Goal: Task Accomplishment & Management: Manage account settings

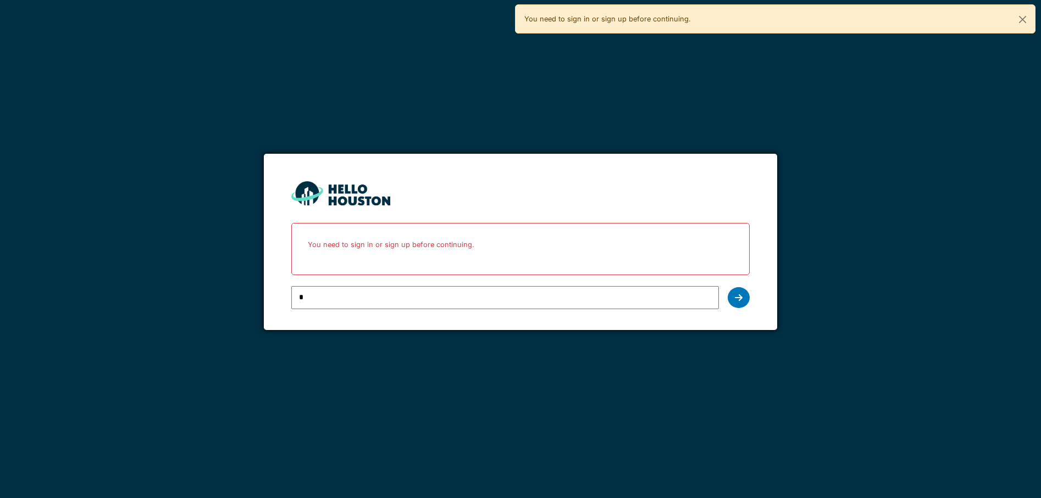
type input "**********"
click at [735, 297] on icon at bounding box center [739, 297] width 8 height 9
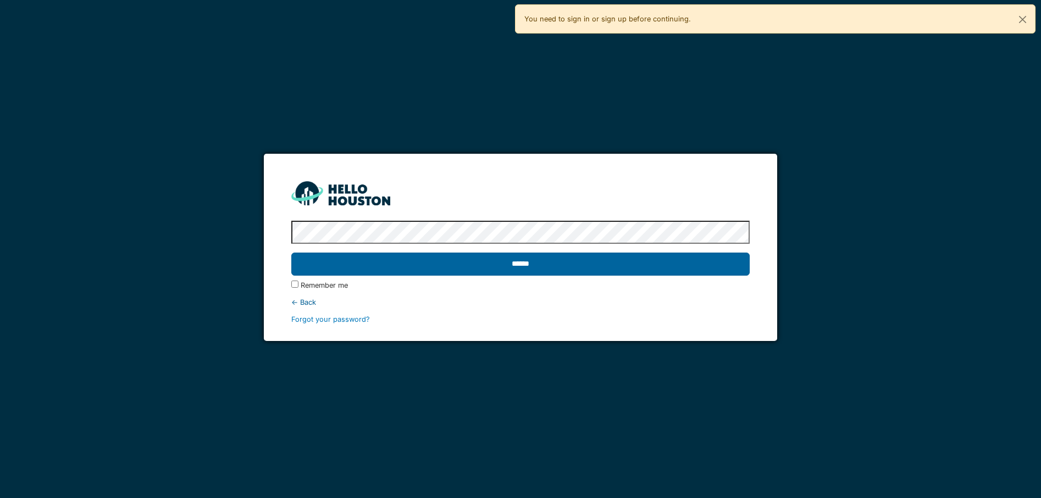
click at [519, 262] on input "******" at bounding box center [520, 264] width 458 height 23
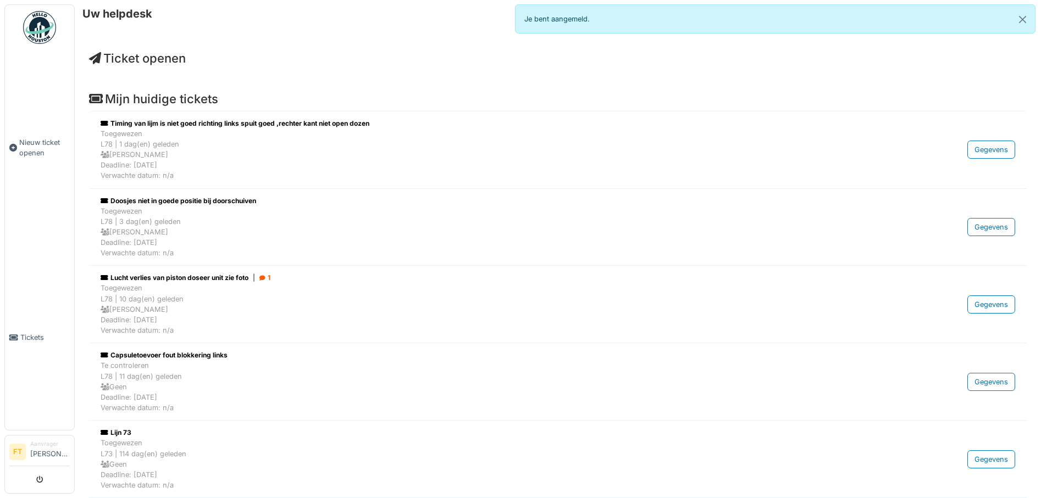
click at [703, 91] on div "Mijn huidige tickets Timing van lijm is niet goed richting links spuit goed ,re…" at bounding box center [557, 411] width 955 height 657
click at [34, 153] on span "Nieuw ticket openen" at bounding box center [44, 147] width 51 height 21
click at [48, 340] on span "Tickets" at bounding box center [44, 337] width 49 height 10
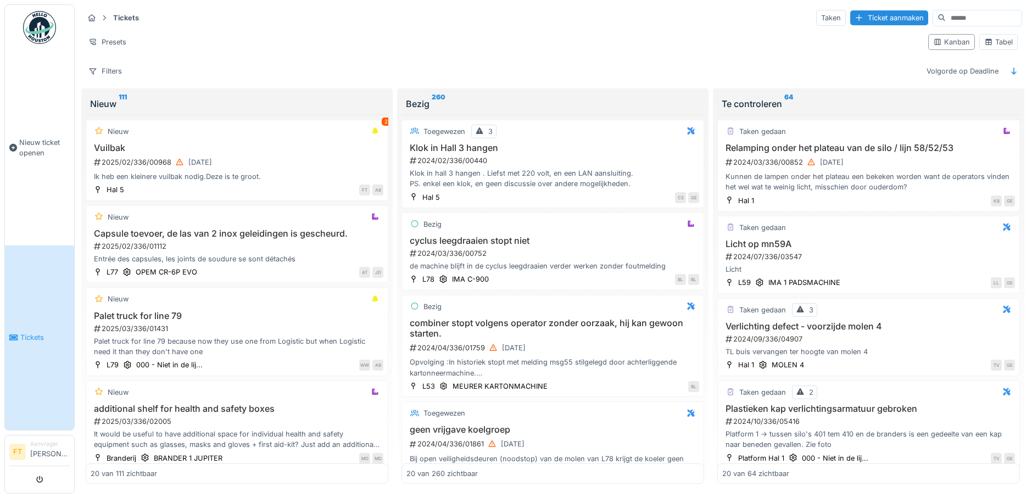
scroll to position [7, 0]
click at [48, 457] on li "Aanvrager Fatma Tek" at bounding box center [50, 452] width 40 height 24
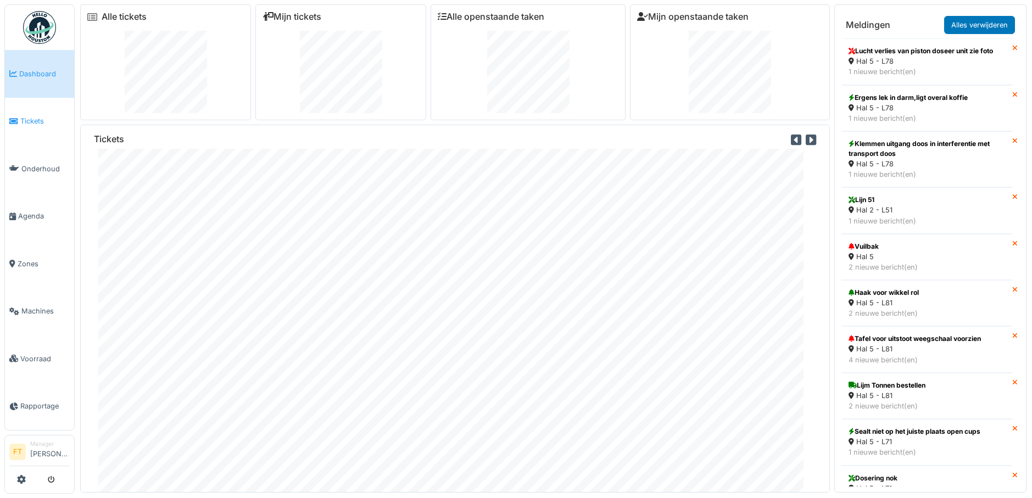
click at [41, 118] on span "Tickets" at bounding box center [44, 121] width 49 height 10
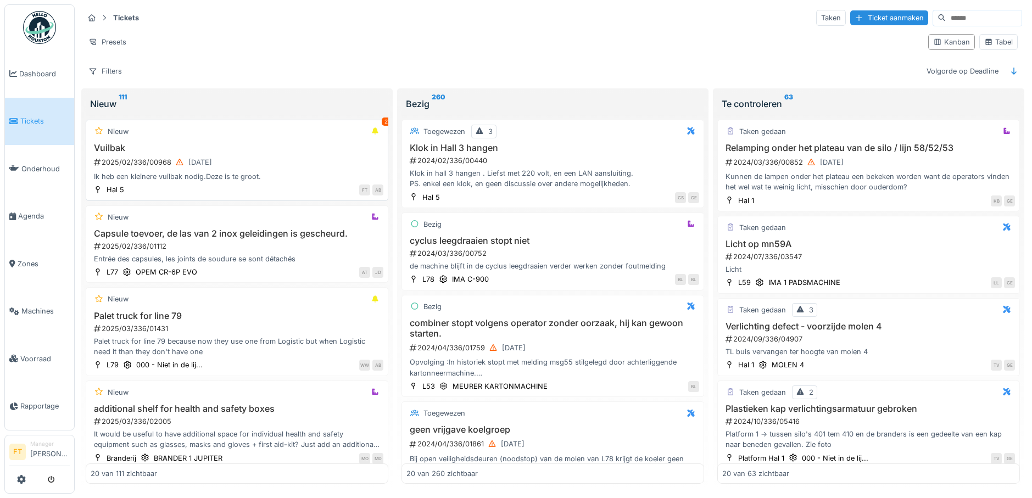
click at [222, 171] on div "Vuilbak 2025/02/336/00968 [DATE] Ik heb een kleinere vuilbak nodig.Deze is te g…" at bounding box center [237, 163] width 293 height 40
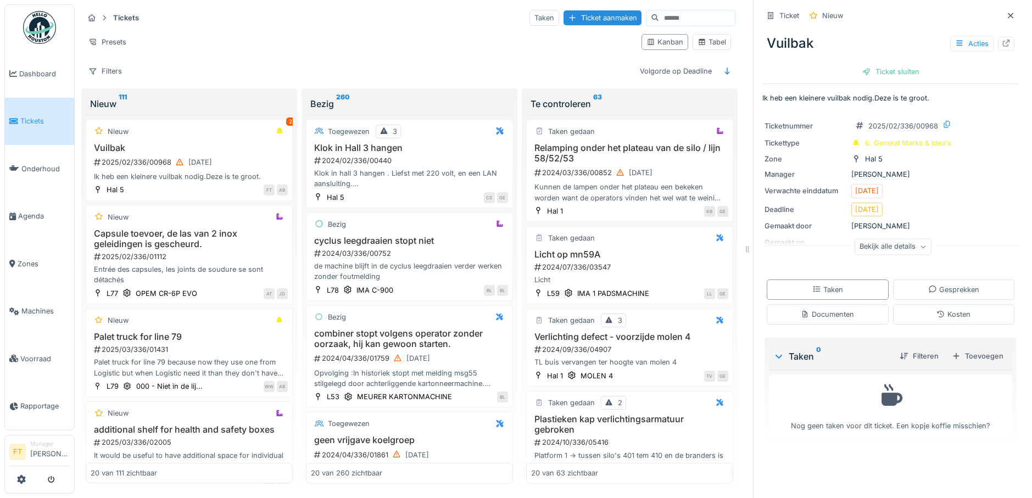
click at [45, 125] on span "Tickets" at bounding box center [44, 121] width 49 height 10
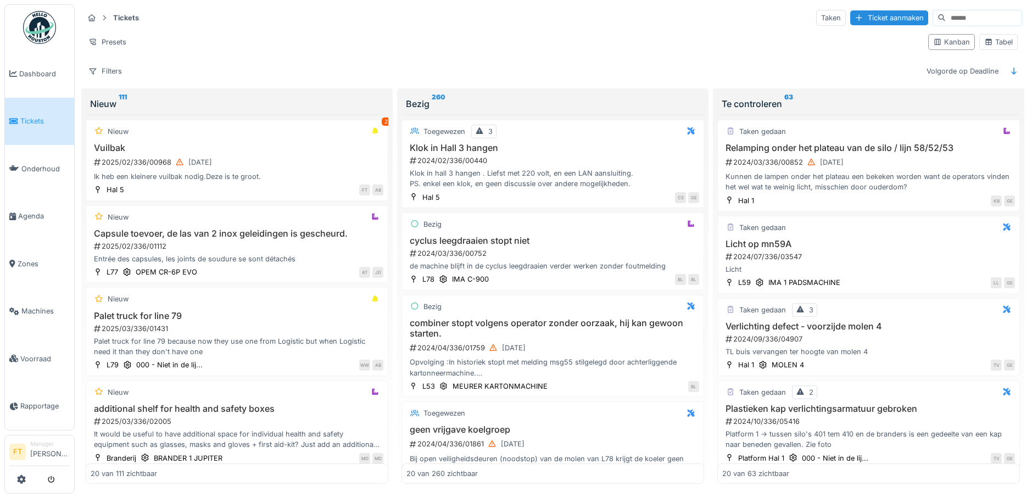
click at [158, 103] on div "Nieuw 111" at bounding box center [237, 103] width 294 height 13
click at [1010, 68] on icon at bounding box center [1014, 71] width 9 height 7
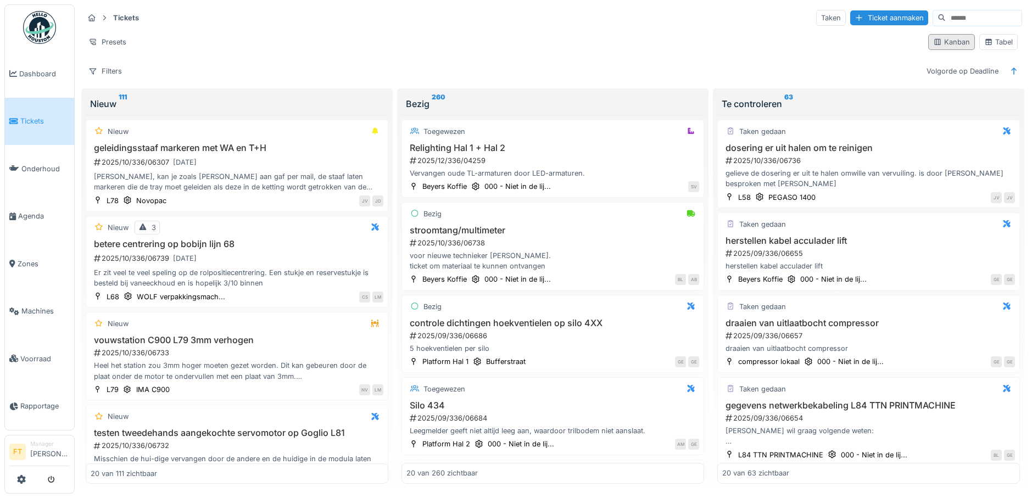
click at [958, 40] on div "Kanban" at bounding box center [952, 42] width 37 height 10
click at [985, 43] on div "Tabel" at bounding box center [999, 42] width 29 height 10
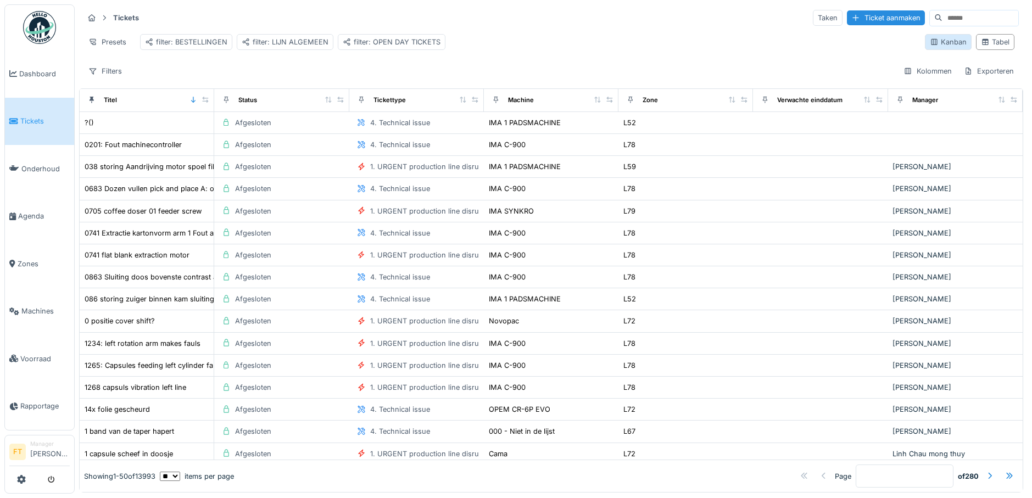
click at [939, 46] on div "Kanban" at bounding box center [948, 42] width 37 height 10
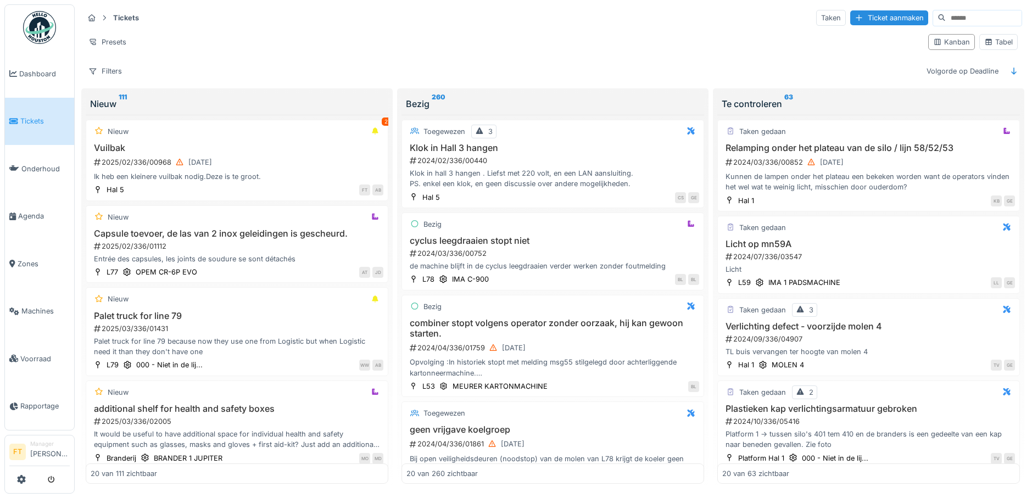
click at [118, 104] on div "Nieuw 111" at bounding box center [237, 103] width 294 height 13
click at [108, 104] on div "Nieuw 111" at bounding box center [237, 103] width 294 height 13
click at [115, 96] on div "Nieuw 111" at bounding box center [237, 104] width 303 height 22
click at [124, 101] on sup "111" at bounding box center [123, 103] width 8 height 13
click at [1010, 71] on icon at bounding box center [1014, 71] width 9 height 7
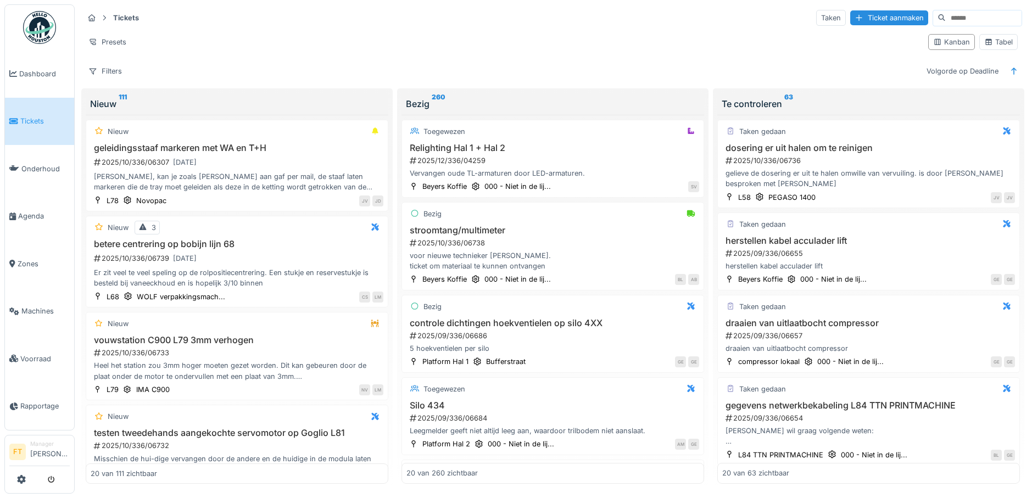
click at [371, 94] on div "Nieuw 111" at bounding box center [237, 104] width 303 height 22
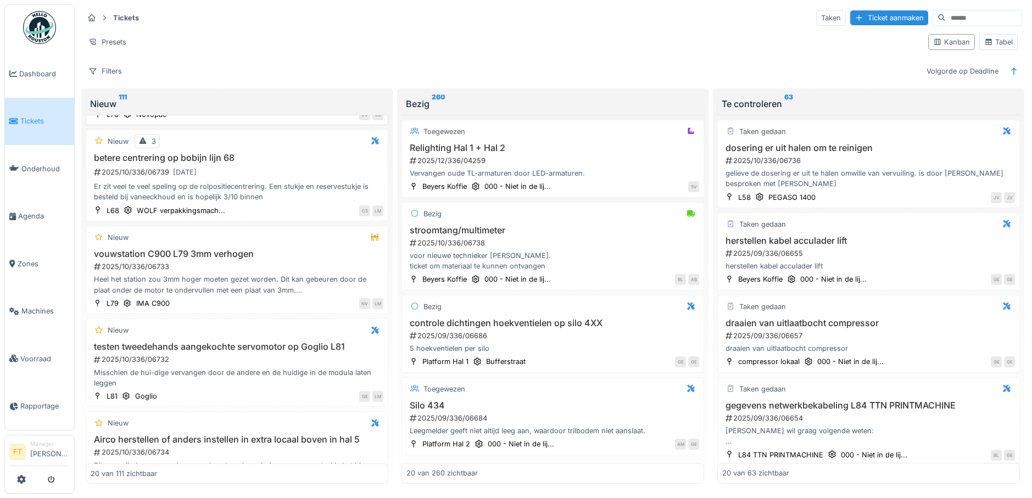
scroll to position [55, 0]
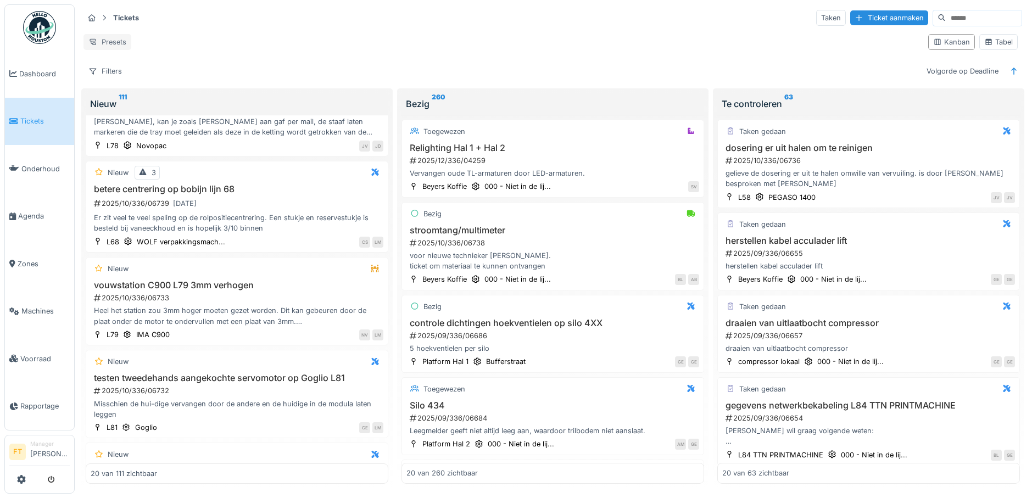
click at [106, 38] on div "Presets" at bounding box center [108, 42] width 48 height 16
click at [160, 35] on div "Presets" at bounding box center [502, 42] width 836 height 16
click at [91, 69] on icon at bounding box center [93, 72] width 7 height 6
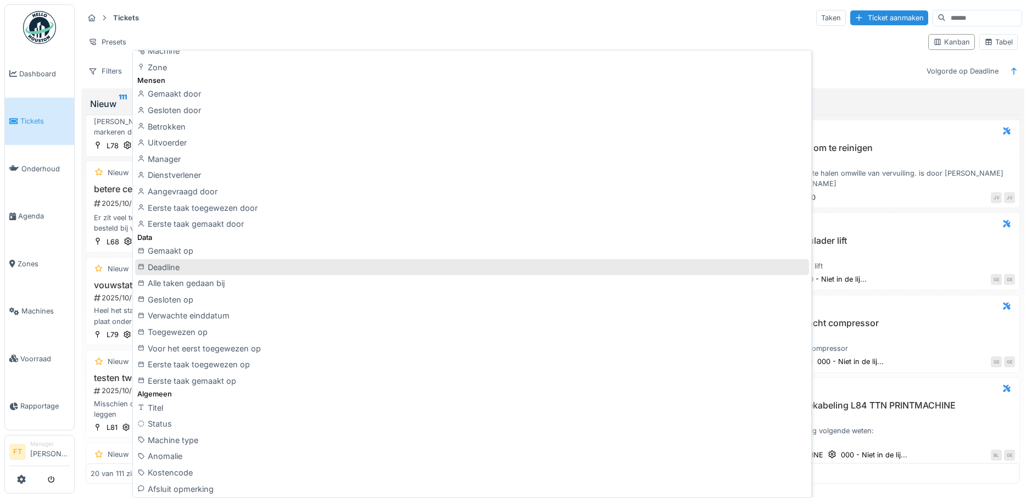
scroll to position [0, 0]
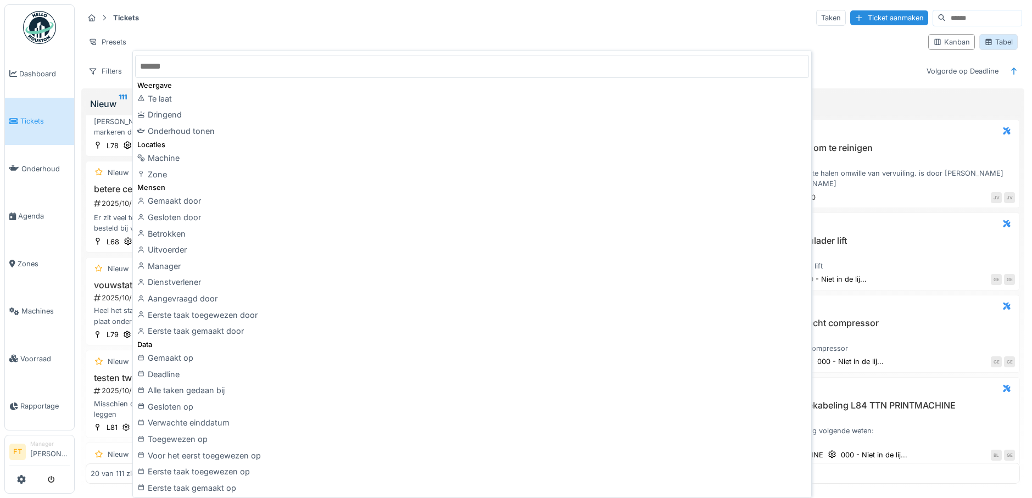
click at [991, 45] on div "Tabel" at bounding box center [999, 42] width 29 height 10
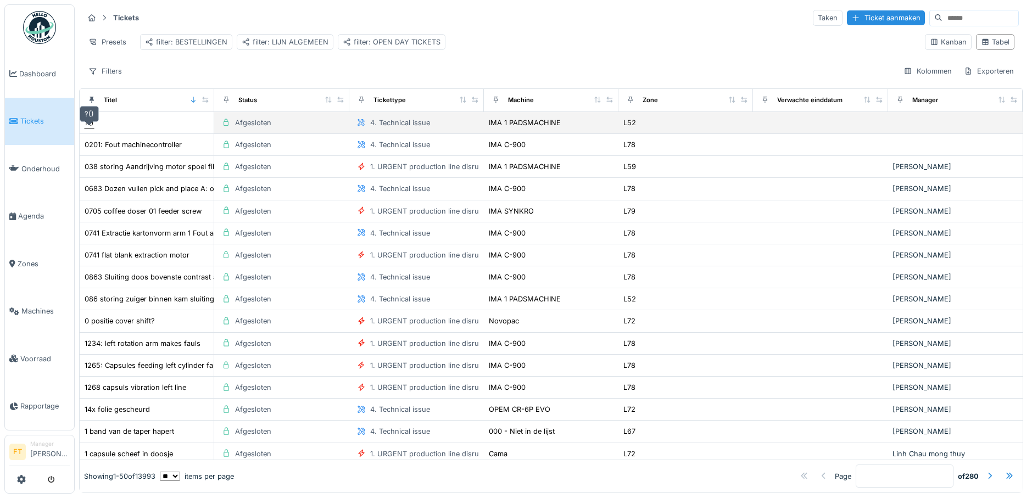
click at [86, 125] on div "?()" at bounding box center [89, 123] width 9 height 10
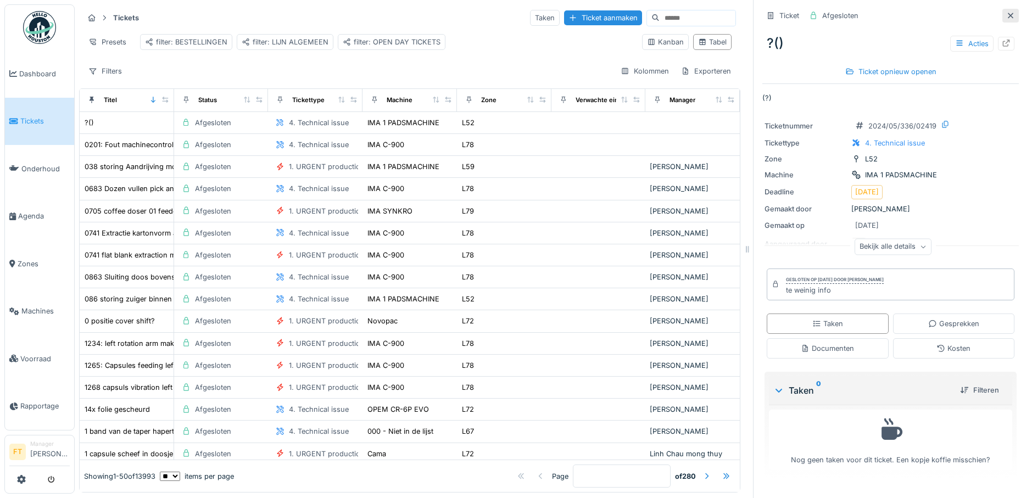
click at [1008, 18] on icon at bounding box center [1010, 15] width 5 height 5
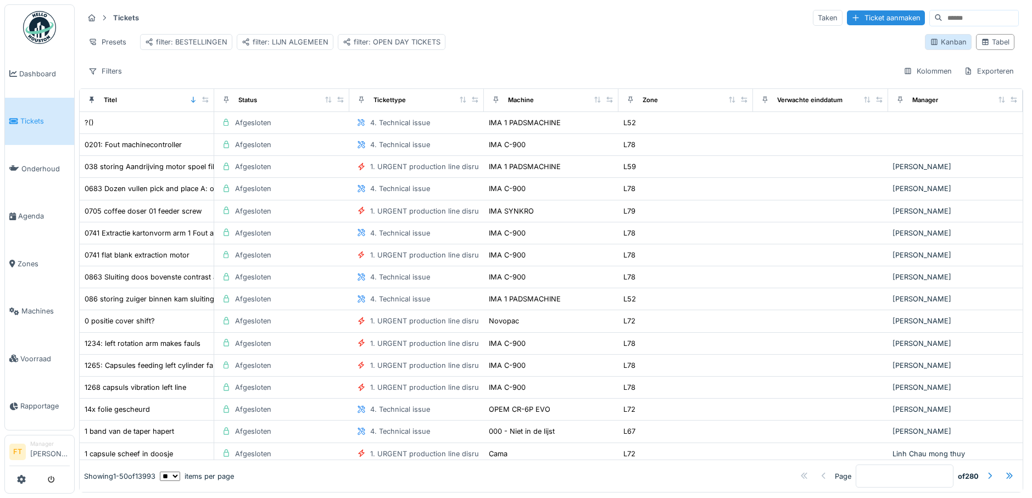
click at [931, 45] on icon at bounding box center [934, 42] width 6 height 6
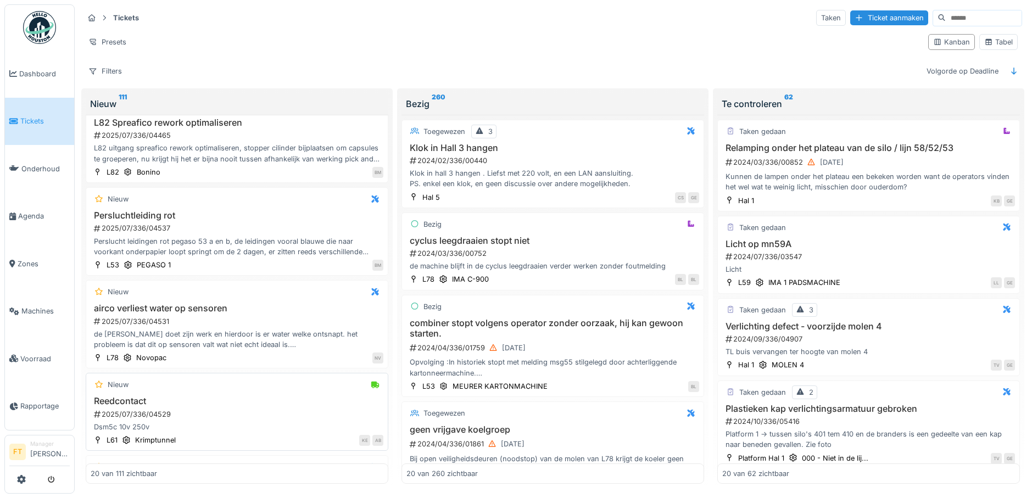
scroll to position [1503, 0]
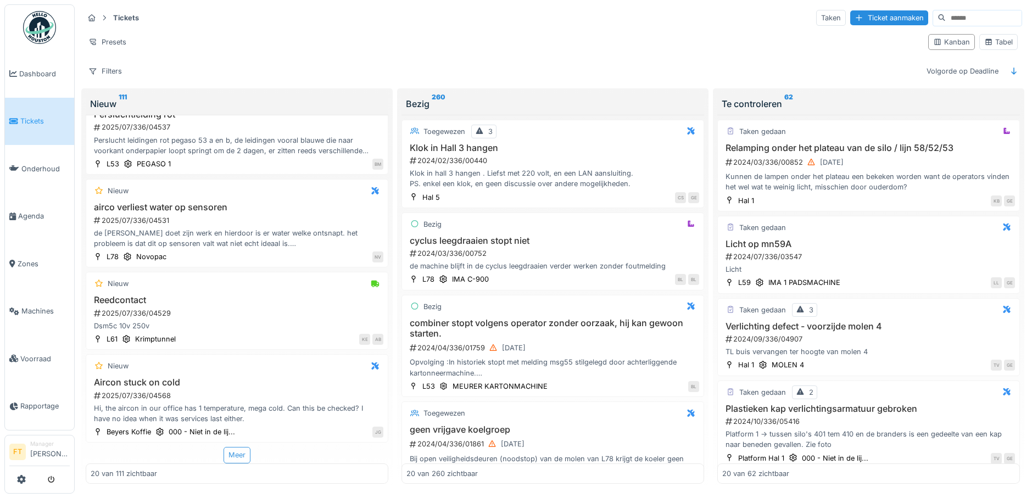
click at [229, 447] on div "Meer" at bounding box center [237, 455] width 27 height 16
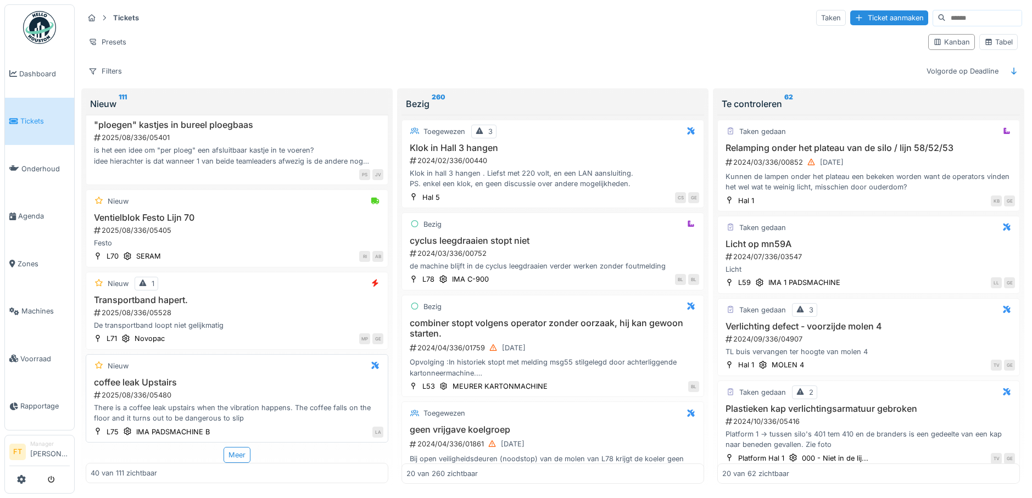
scroll to position [3323, 0]
click at [241, 238] on div "Festo" at bounding box center [237, 243] width 293 height 10
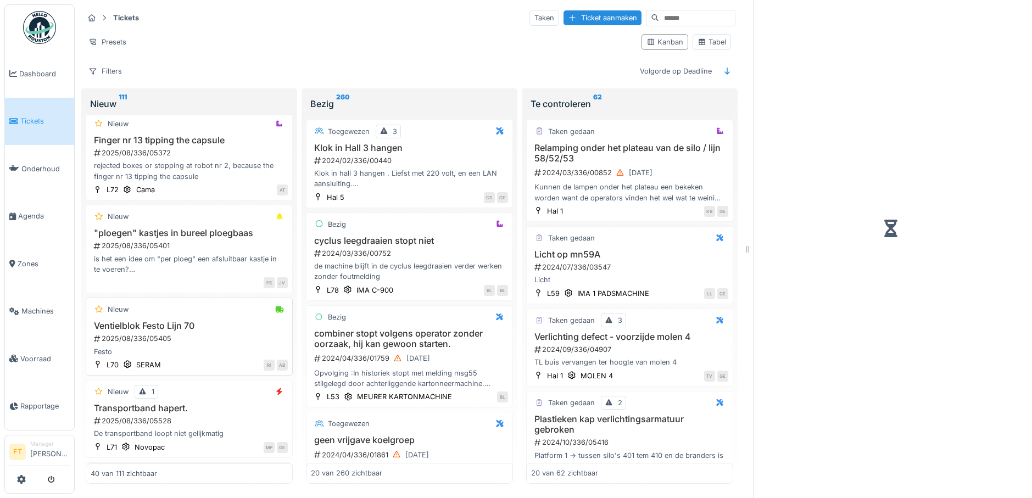
scroll to position [3449, 0]
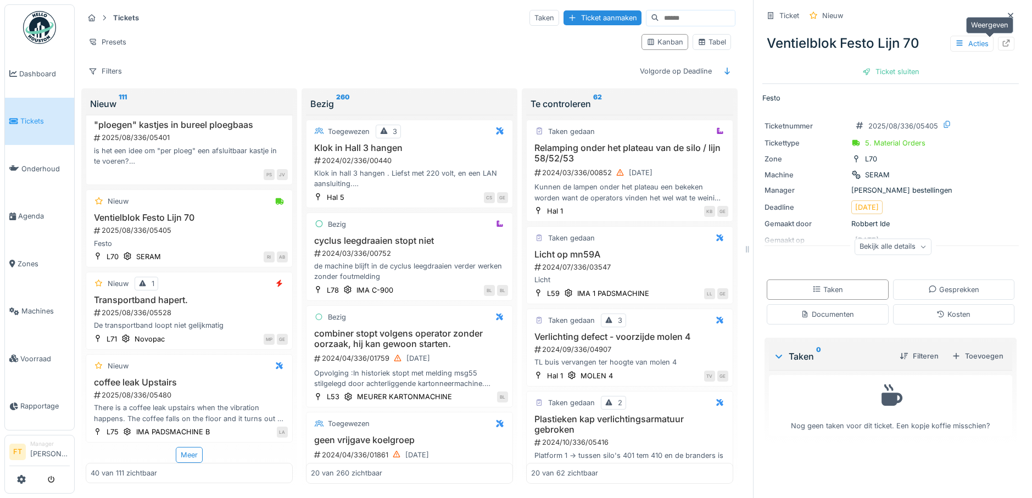
click at [1002, 40] on div at bounding box center [1006, 43] width 9 height 10
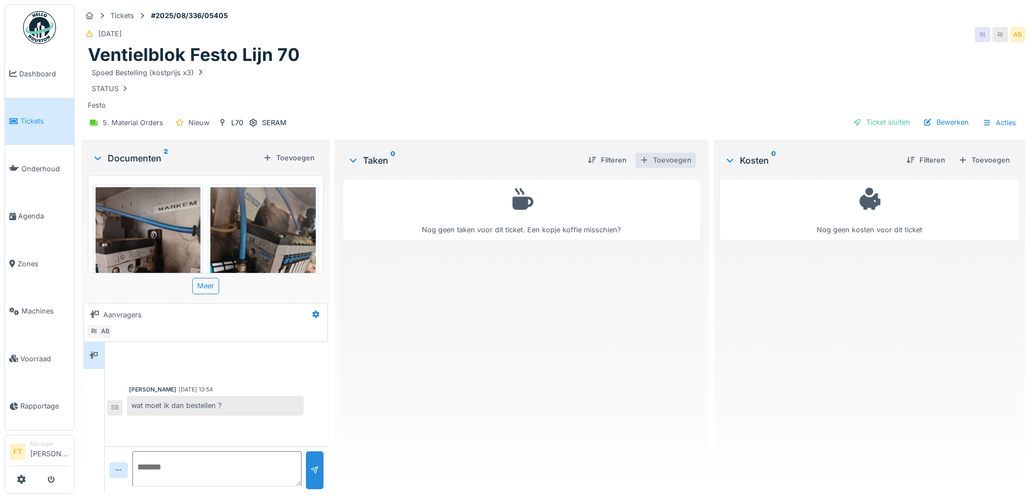
click at [649, 163] on div "Toevoegen" at bounding box center [666, 160] width 60 height 15
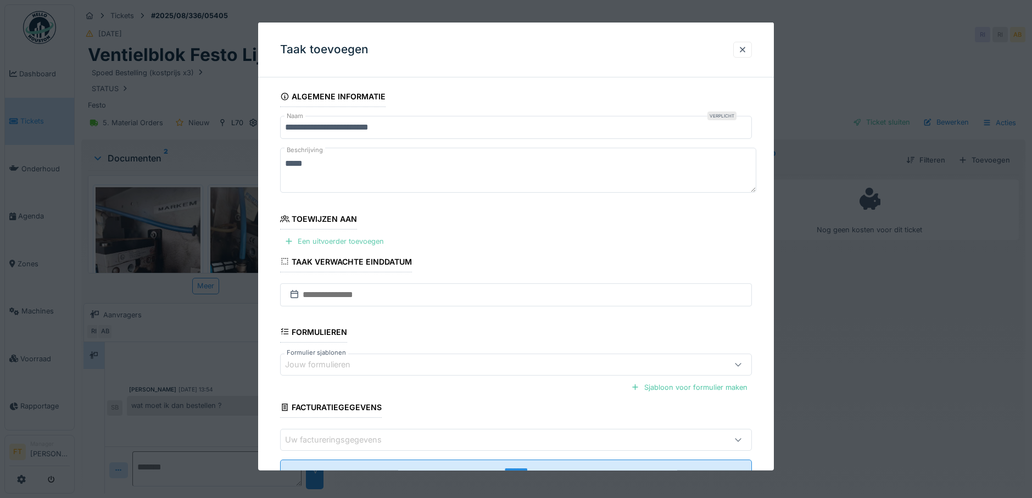
click at [331, 244] on div "Een uitvoerder toevoegen" at bounding box center [334, 241] width 108 height 15
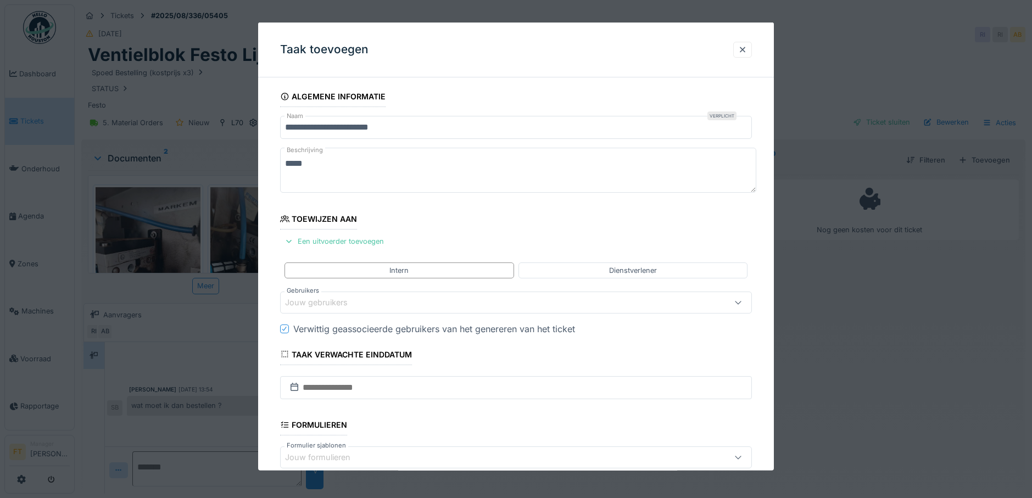
click at [316, 303] on div "Jouw gebruikers" at bounding box center [324, 303] width 78 height 12
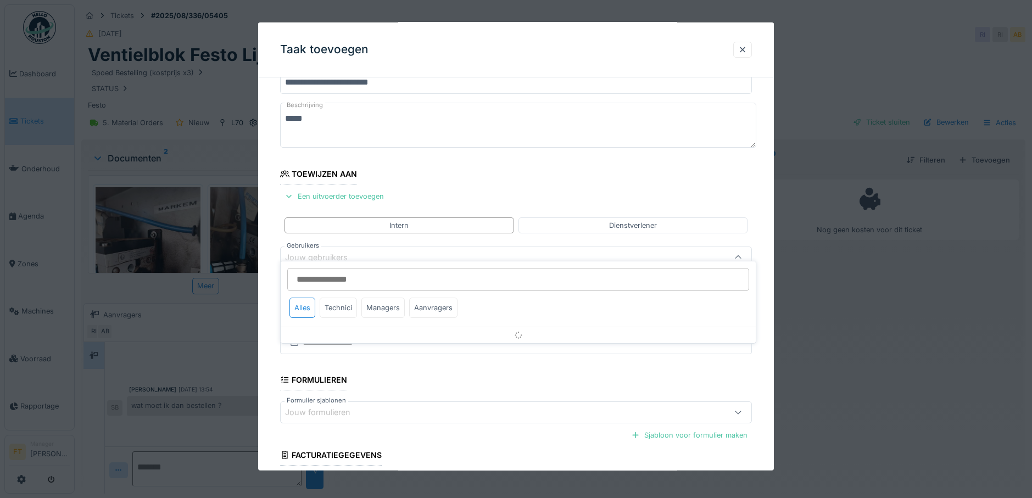
scroll to position [56, 0]
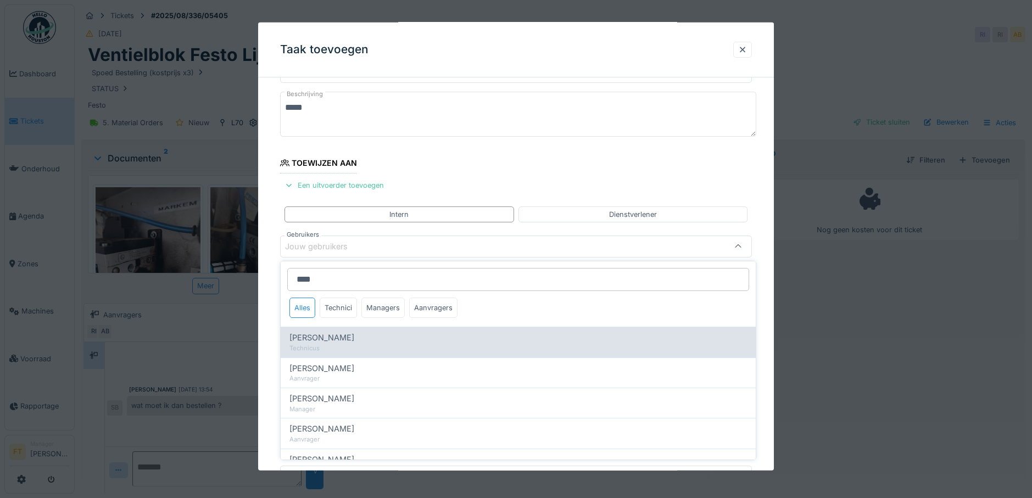
type input "****"
click at [330, 348] on div "Technicus" at bounding box center [519, 348] width 458 height 9
type input "****"
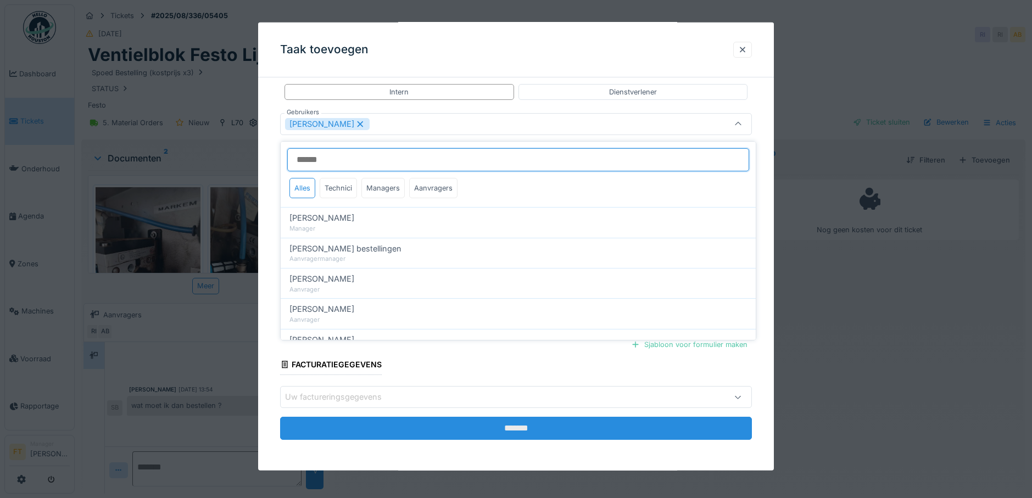
scroll to position [8, 0]
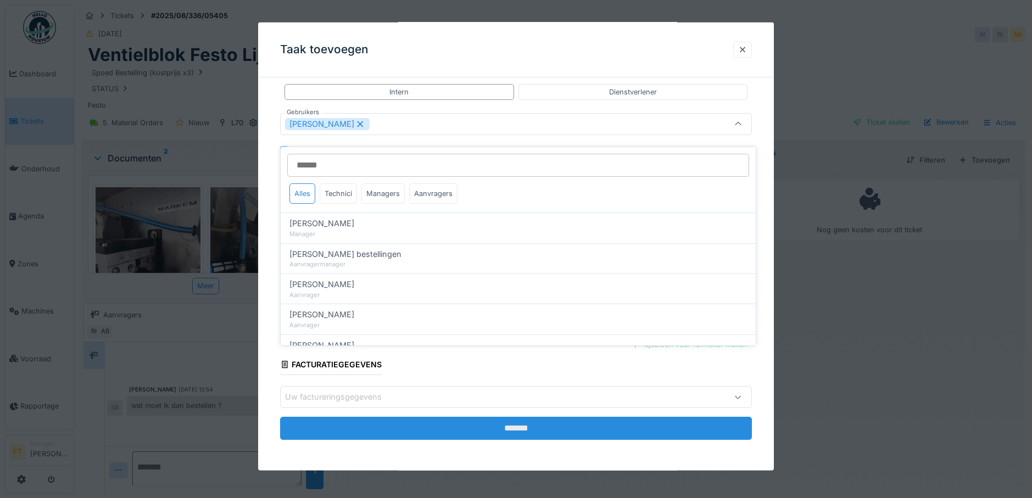
click at [533, 425] on input "*******" at bounding box center [516, 428] width 473 height 23
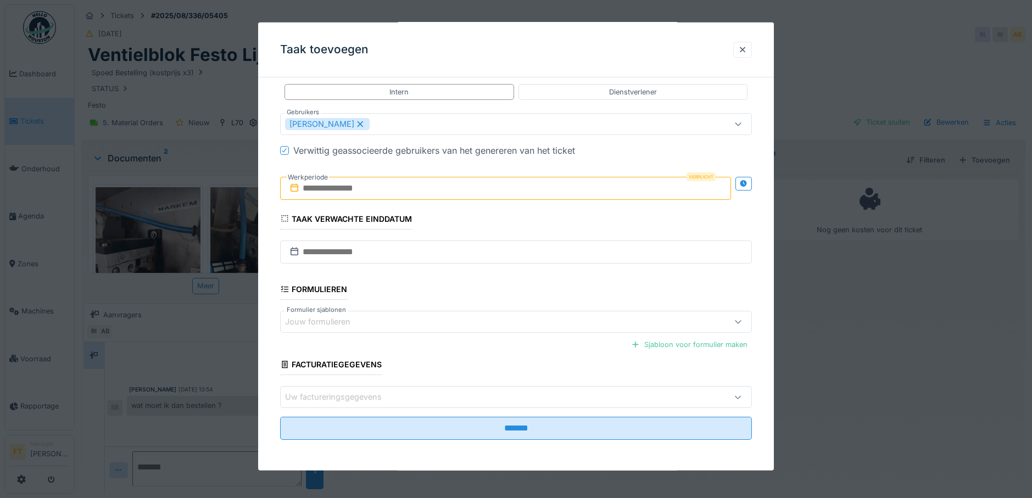
click at [355, 190] on input "text" at bounding box center [506, 188] width 452 height 23
click at [521, 313] on div "26" at bounding box center [525, 314] width 15 height 16
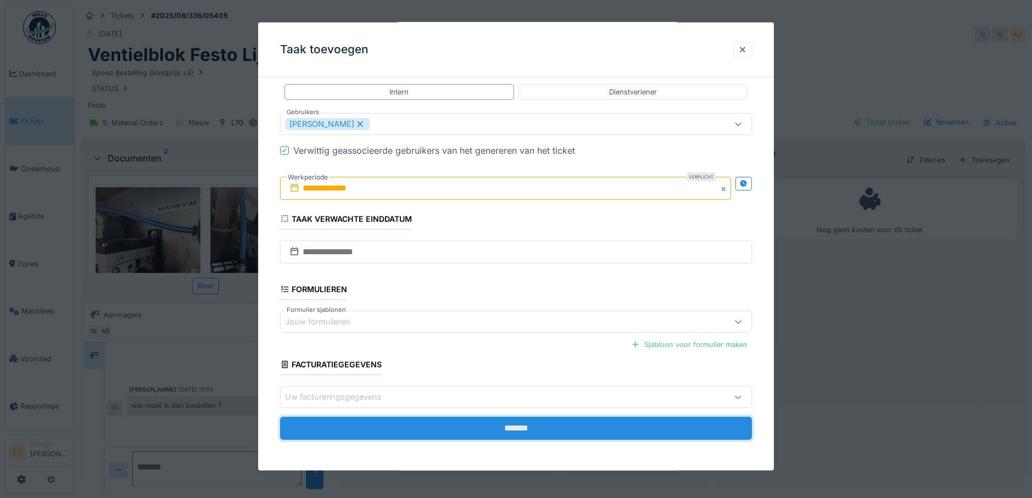
click at [498, 428] on input "*******" at bounding box center [516, 428] width 473 height 23
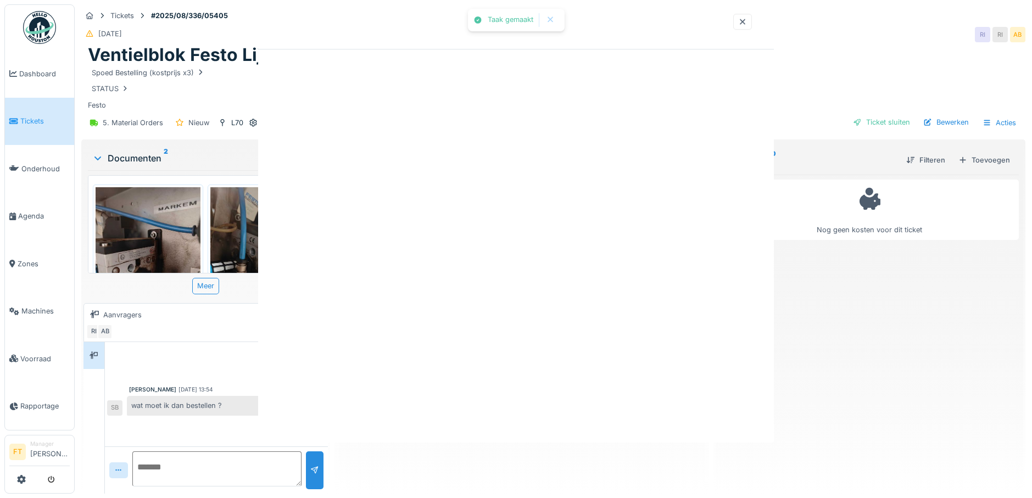
scroll to position [0, 0]
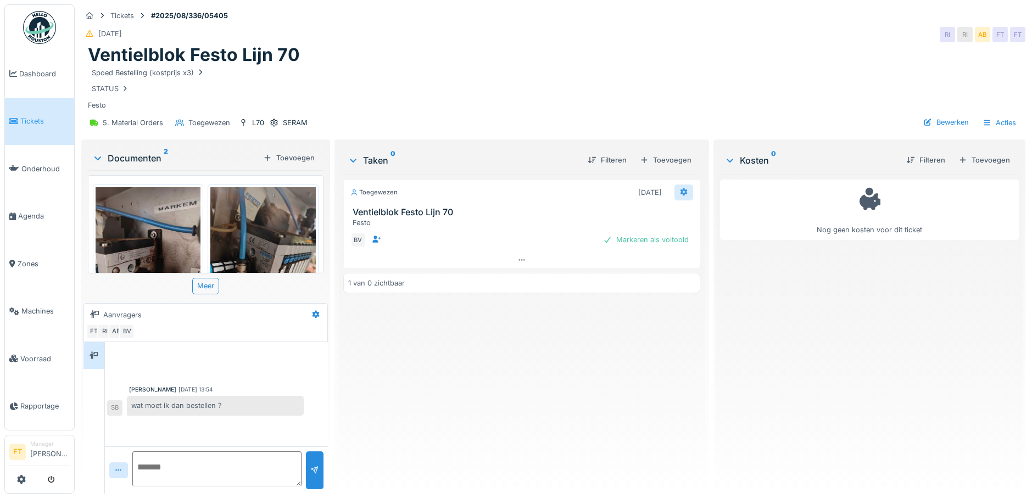
click at [675, 187] on div at bounding box center [684, 193] width 19 height 16
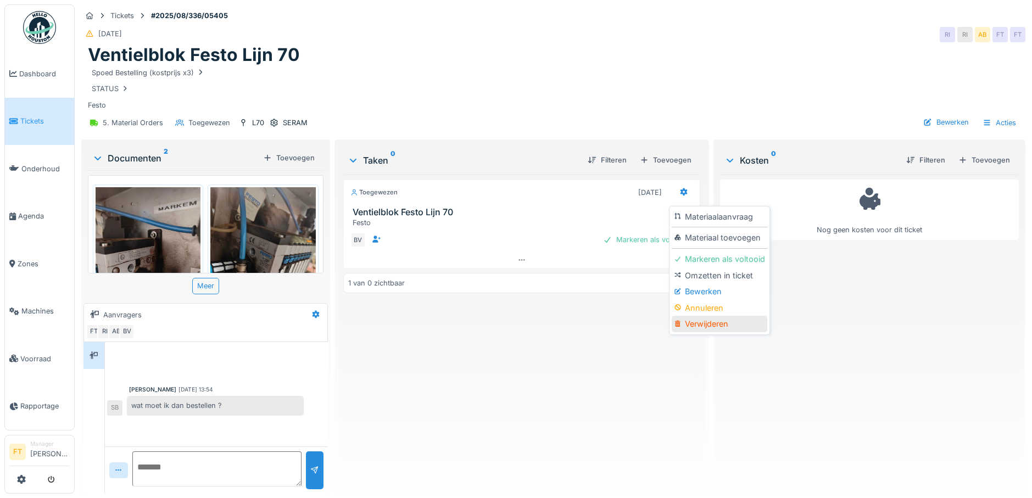
click at [718, 316] on div "Verwijderen" at bounding box center [719, 324] width 95 height 16
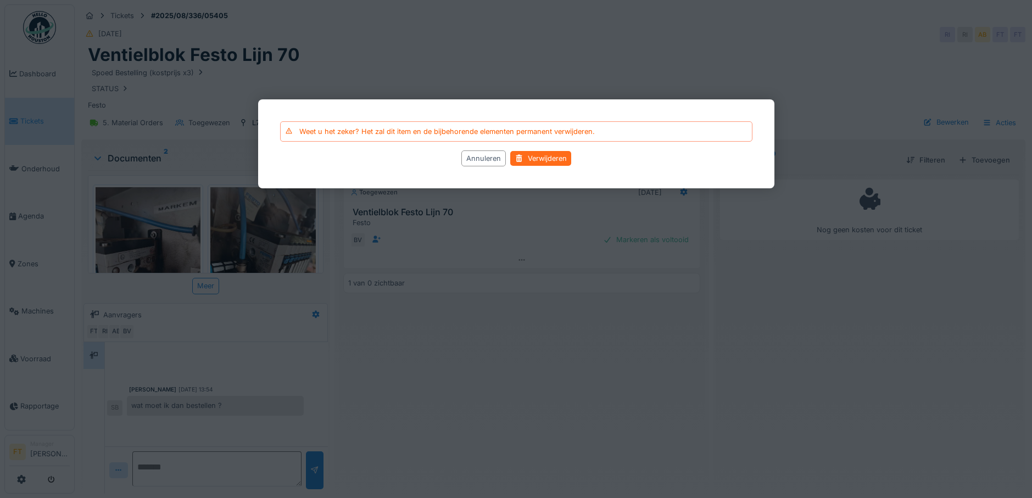
click at [551, 164] on div "Verwijderen" at bounding box center [540, 159] width 61 height 15
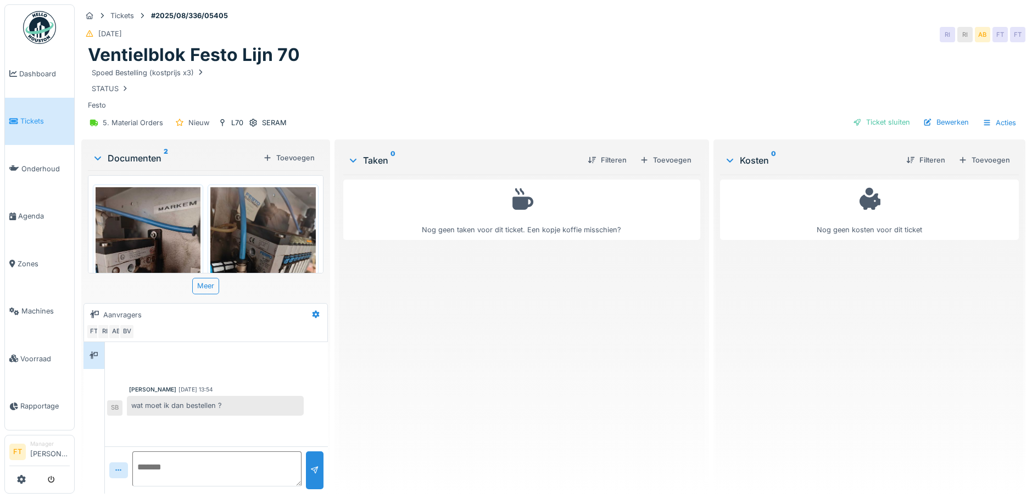
click at [47, 121] on span "Tickets" at bounding box center [44, 121] width 49 height 10
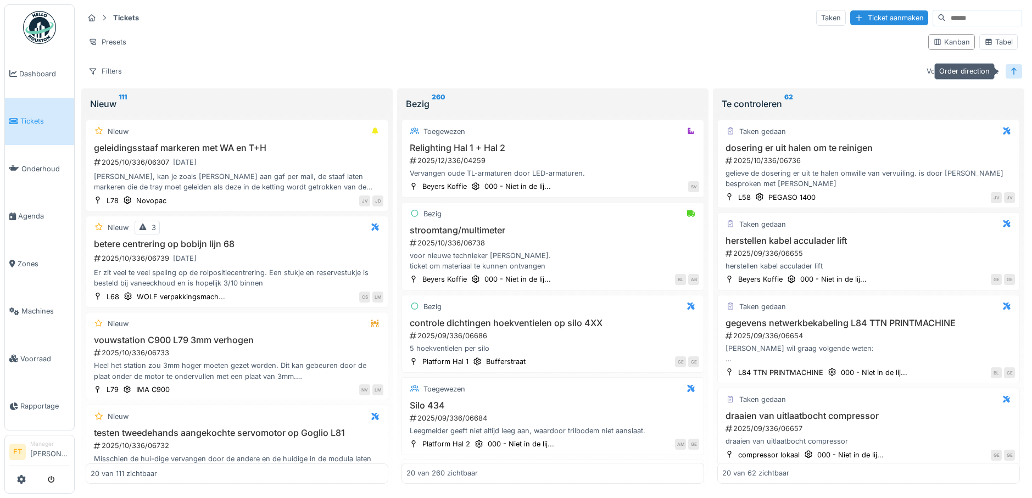
click at [1010, 73] on icon at bounding box center [1014, 71] width 9 height 7
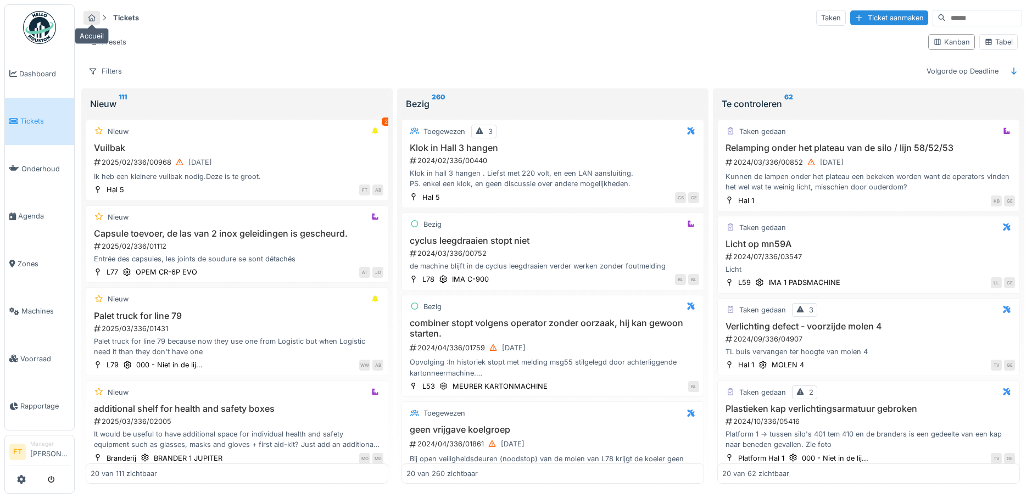
click at [91, 18] on icon at bounding box center [91, 17] width 9 height 7
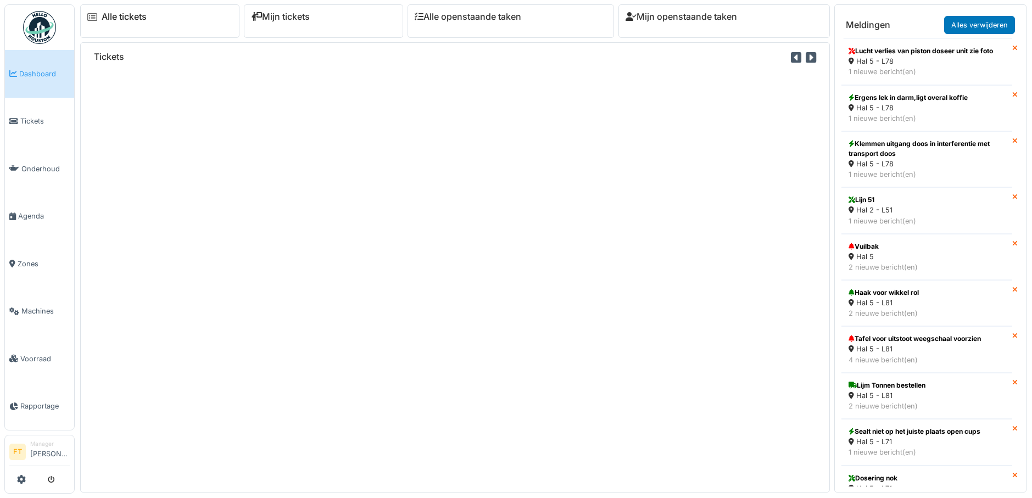
click at [145, 21] on link "Alle tickets" at bounding box center [124, 17] width 45 height 10
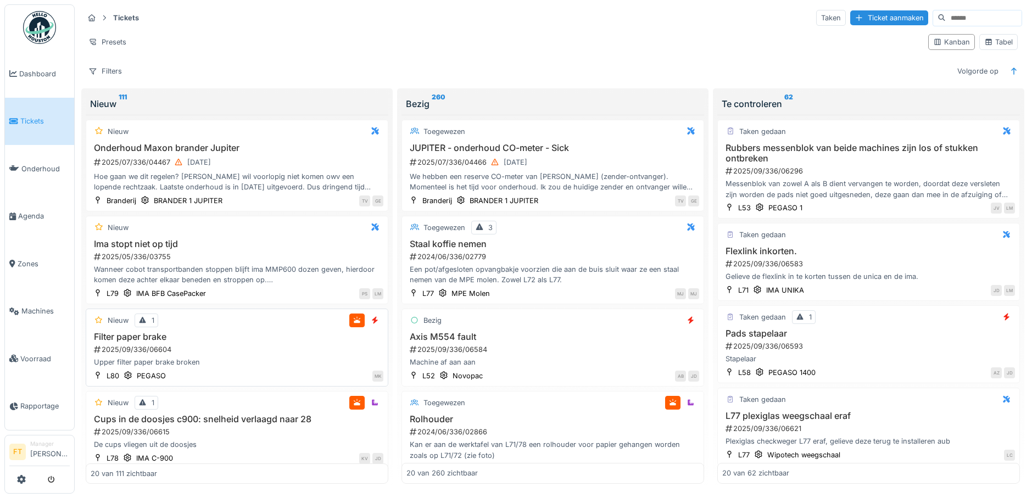
click at [332, 373] on div "MK" at bounding box center [278, 376] width 212 height 12
click at [207, 360] on div "Upper filter paper brake broken" at bounding box center [237, 362] width 293 height 10
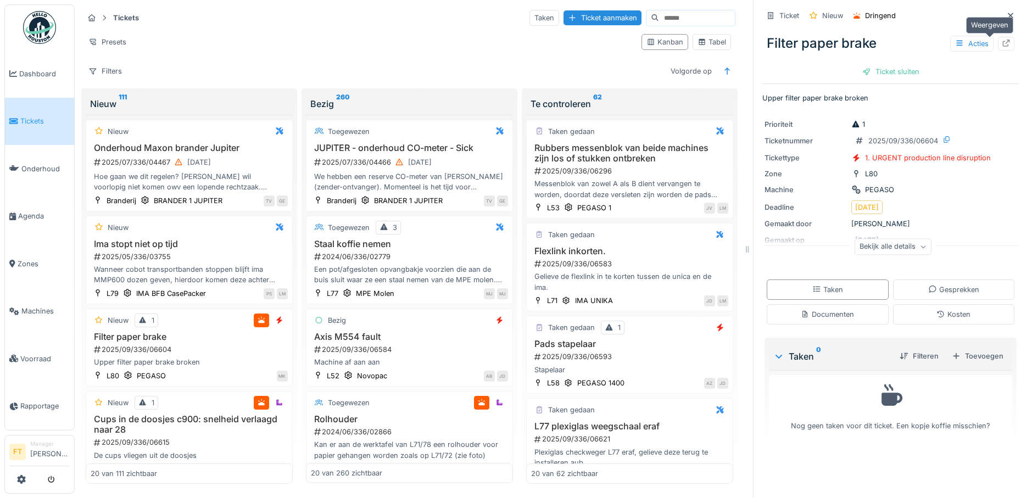
click at [1002, 45] on icon at bounding box center [1006, 43] width 9 height 7
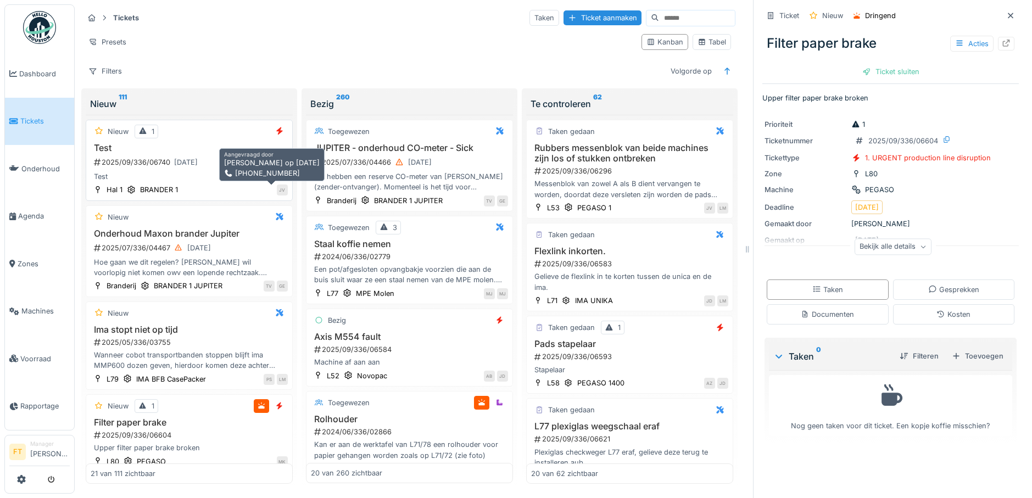
click at [277, 190] on div "JV" at bounding box center [282, 190] width 11 height 11
click at [226, 171] on div "Test 2025/09/336/06740 26-9-2025 Test" at bounding box center [189, 163] width 197 height 40
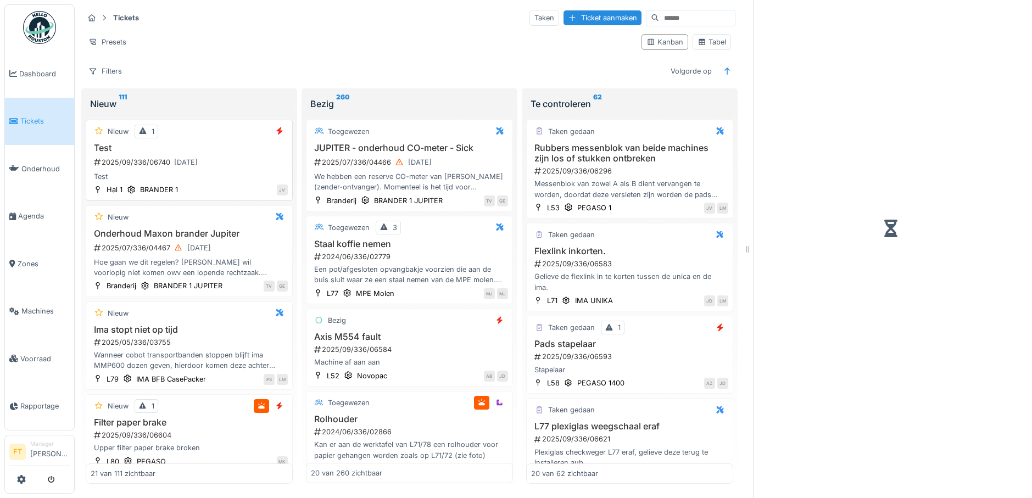
click at [226, 171] on div "Test 2025/09/336/06740 26-9-2025 Test" at bounding box center [189, 163] width 197 height 40
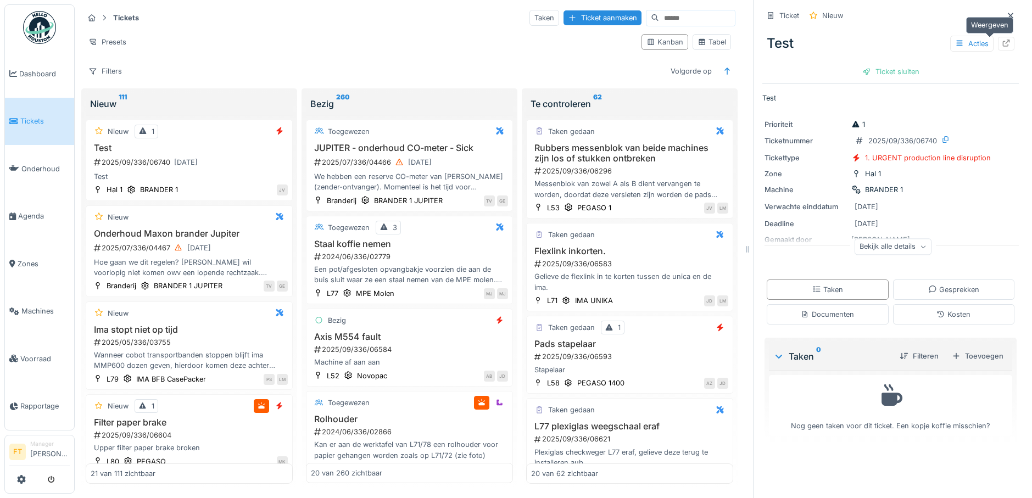
click at [1002, 43] on icon at bounding box center [1006, 43] width 9 height 7
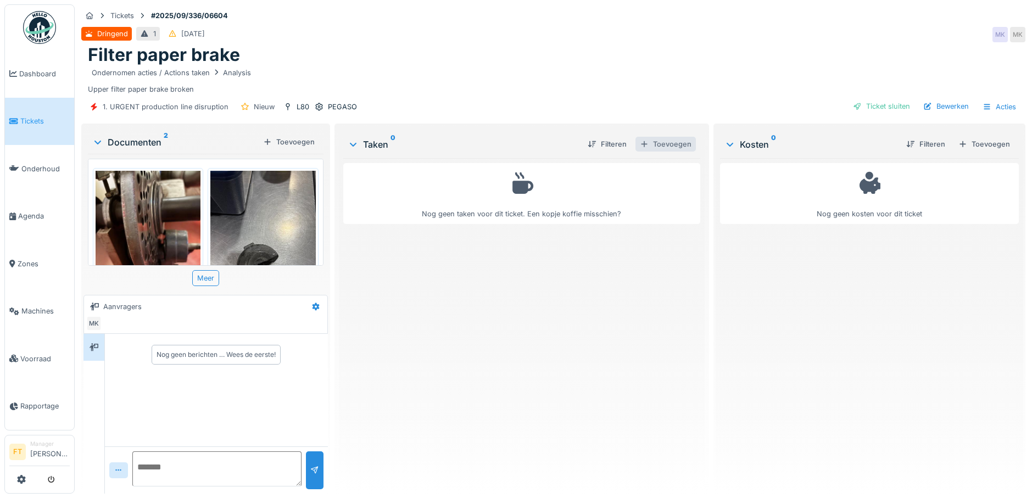
click at [657, 145] on div "Toevoegen" at bounding box center [666, 144] width 60 height 15
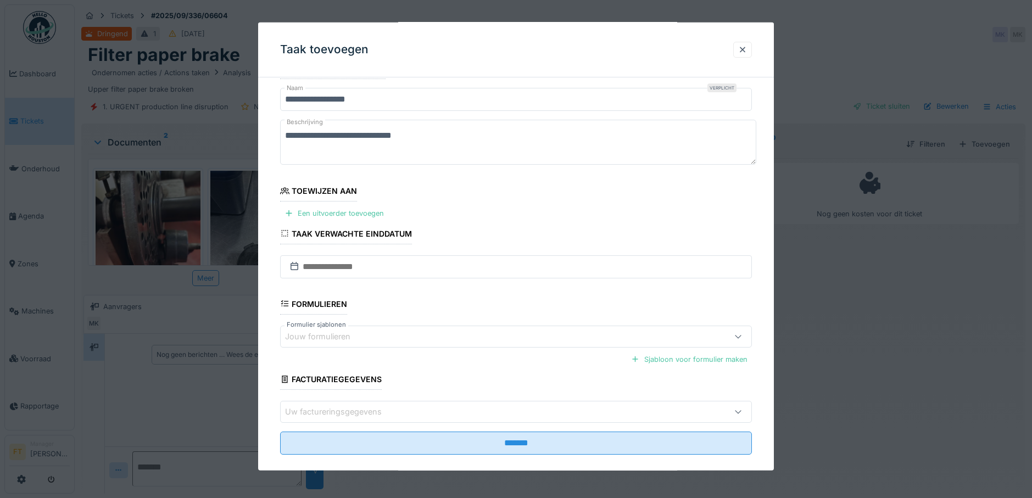
scroll to position [43, 0]
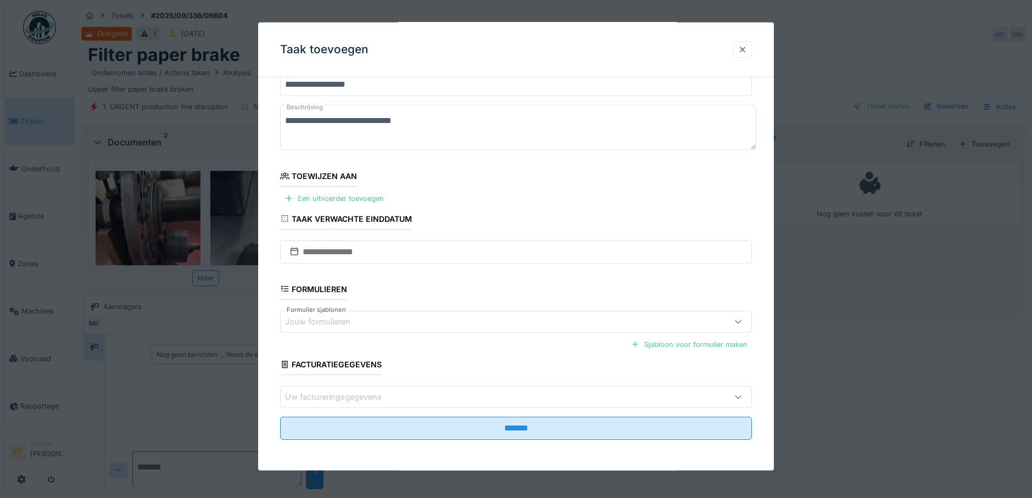
click at [747, 54] on div at bounding box center [743, 50] width 9 height 10
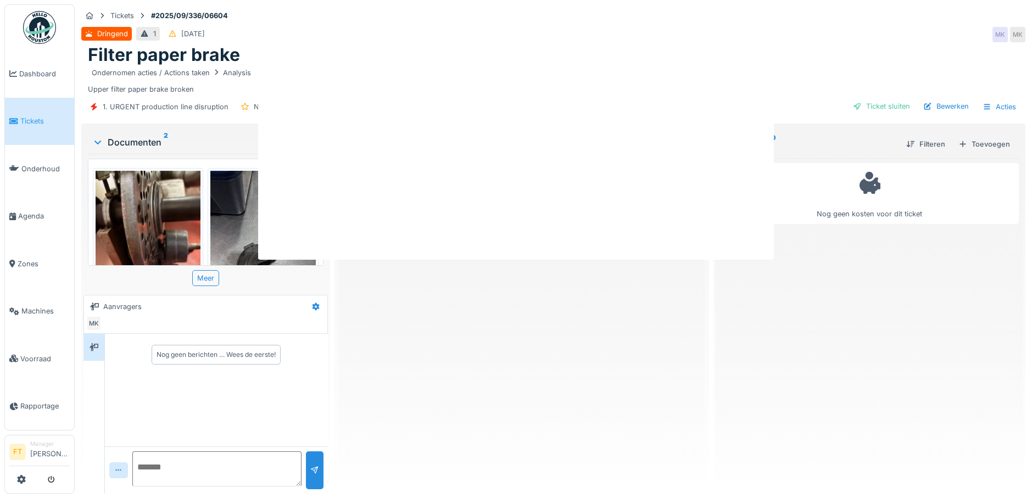
scroll to position [0, 0]
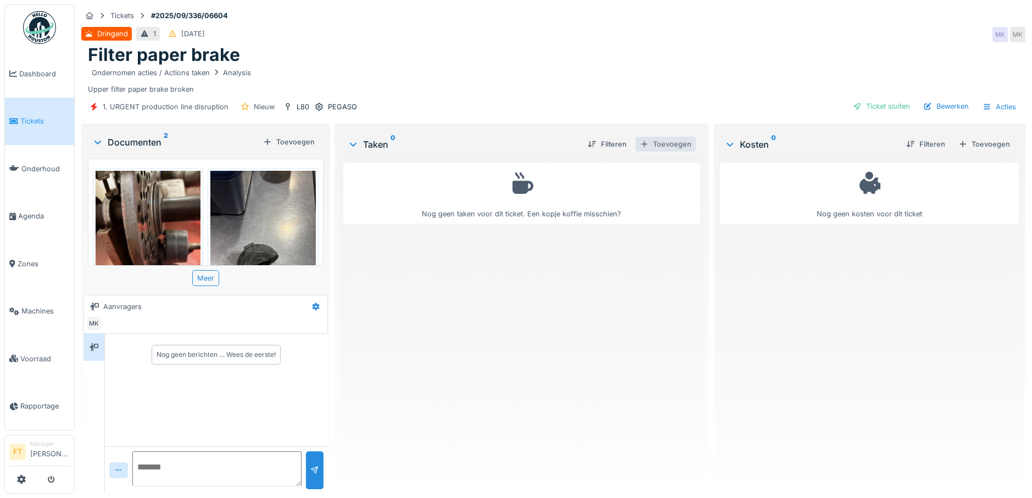
click at [657, 146] on div "Toevoegen" at bounding box center [666, 144] width 60 height 15
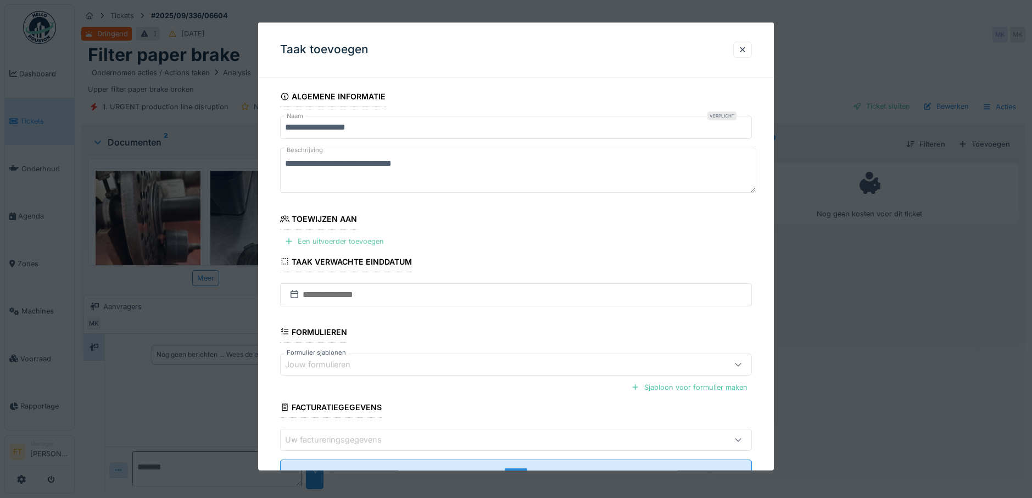
click at [318, 244] on div "Een uitvoerder toevoegen" at bounding box center [334, 241] width 108 height 15
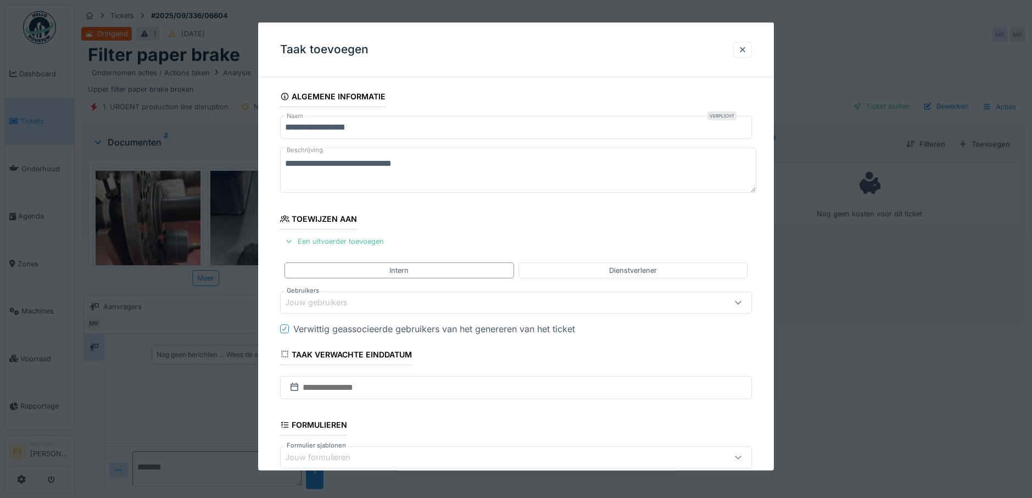
click at [325, 300] on div "Jouw gebruikers" at bounding box center [324, 303] width 78 height 12
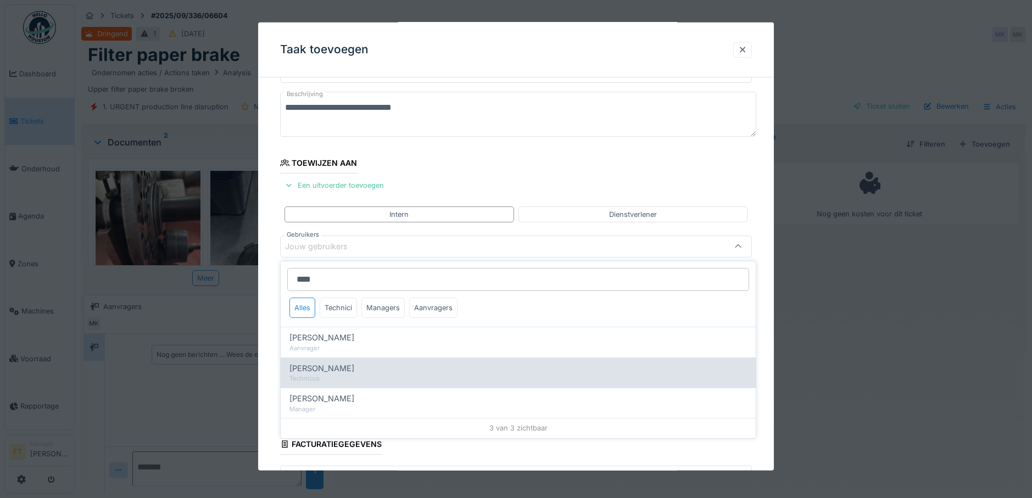
type input "****"
click at [323, 371] on span "[PERSON_NAME]" at bounding box center [322, 369] width 65 height 12
type input "****"
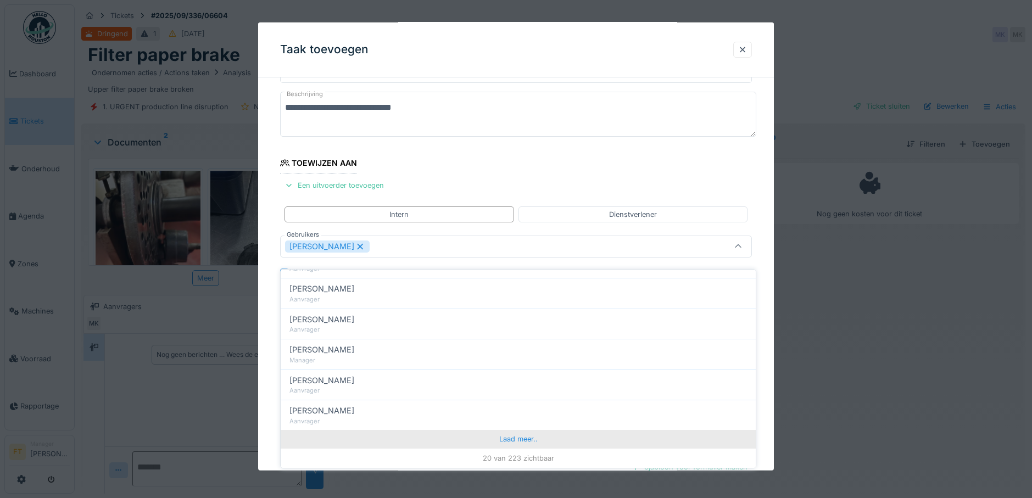
scroll to position [8, 0]
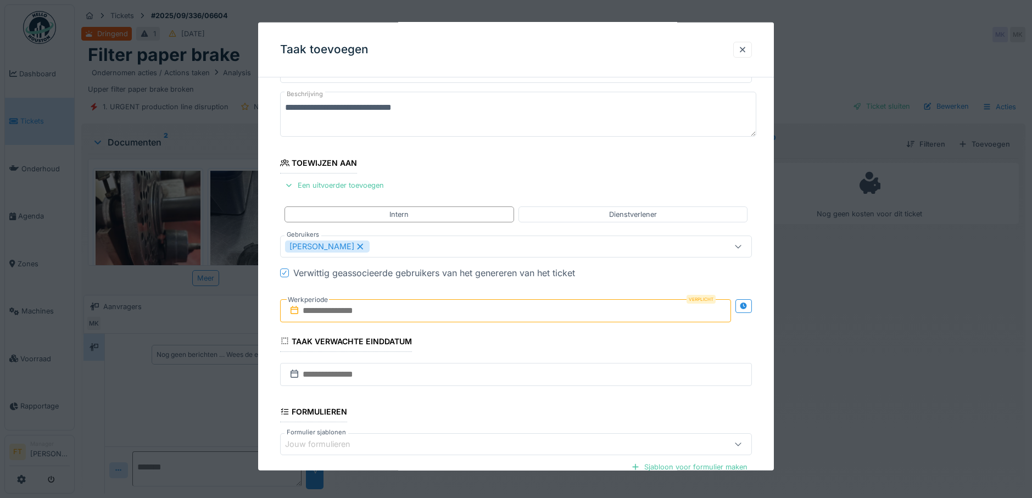
click at [771, 377] on div "**********" at bounding box center [516, 311] width 517 height 563
click at [345, 319] on input "text" at bounding box center [506, 310] width 452 height 23
click at [528, 432] on div "26" at bounding box center [525, 437] width 15 height 16
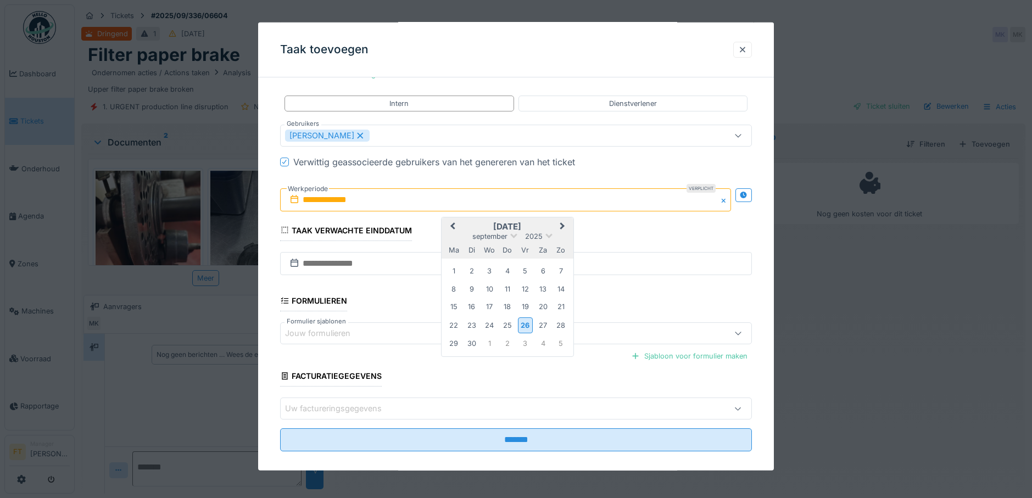
scroll to position [179, 0]
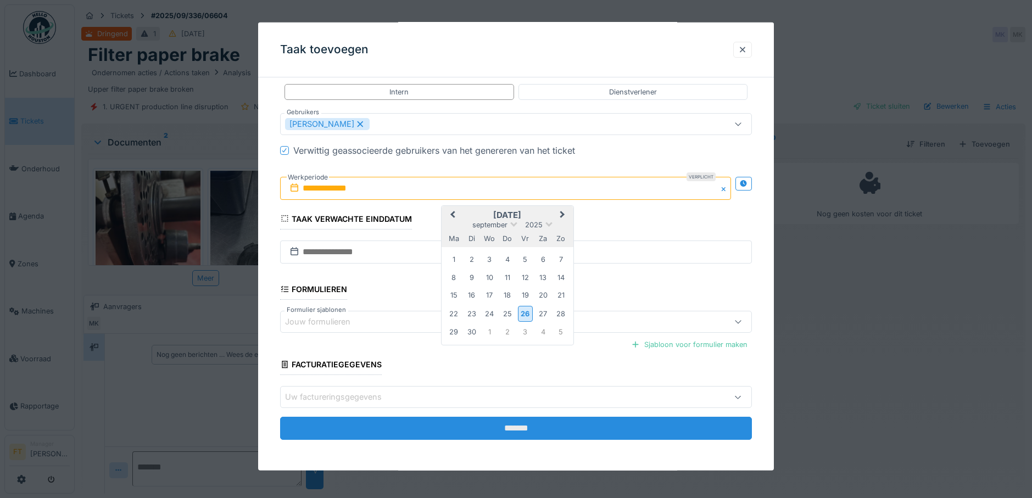
click at [545, 430] on input "*******" at bounding box center [516, 428] width 473 height 23
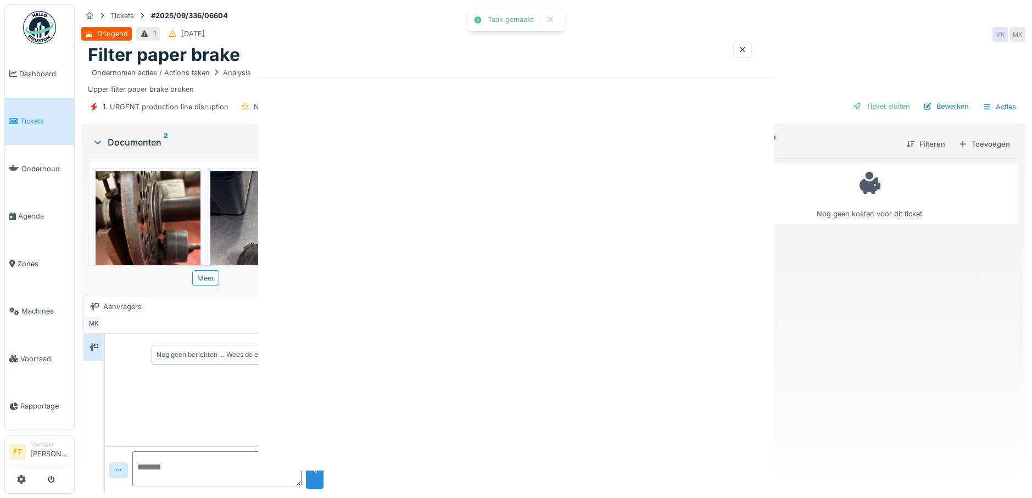
scroll to position [0, 0]
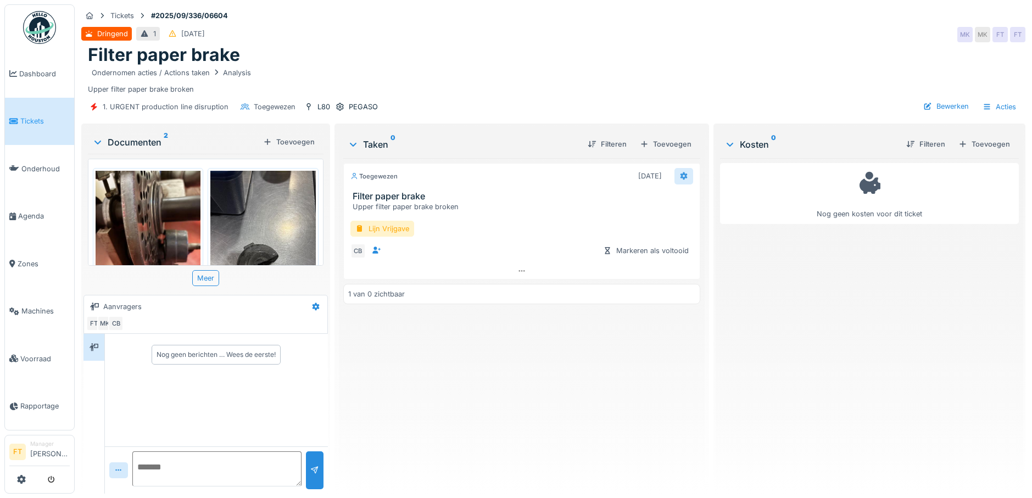
click at [681, 173] on icon at bounding box center [684, 177] width 7 height 8
click at [712, 284] on div "Verwijderen" at bounding box center [717, 292] width 91 height 16
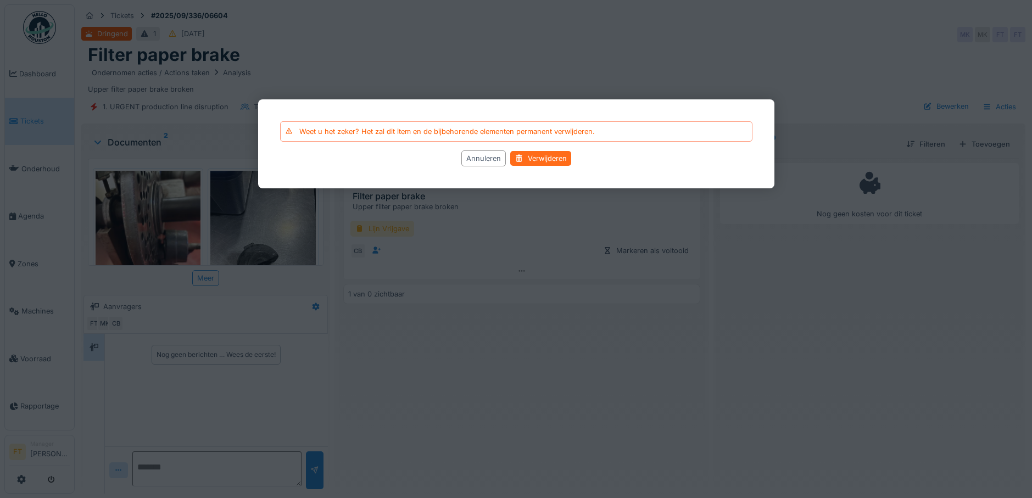
click at [564, 159] on div "Verwijderen" at bounding box center [540, 159] width 61 height 15
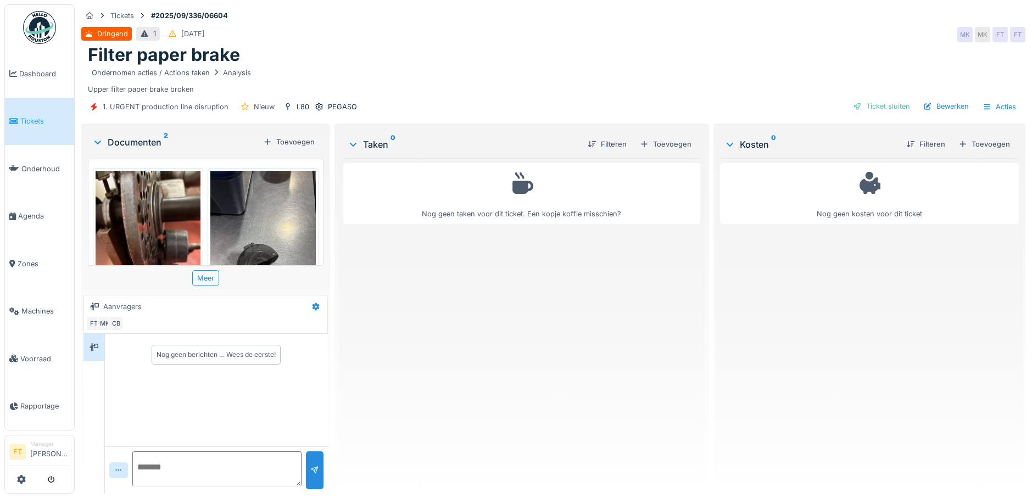
click at [43, 124] on span "Tickets" at bounding box center [44, 121] width 49 height 10
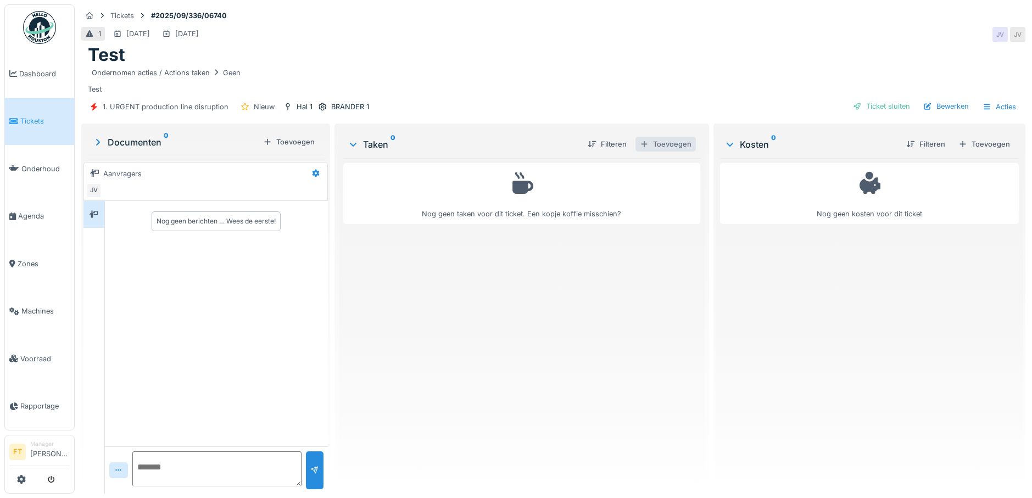
click at [643, 143] on div at bounding box center [644, 144] width 9 height 10
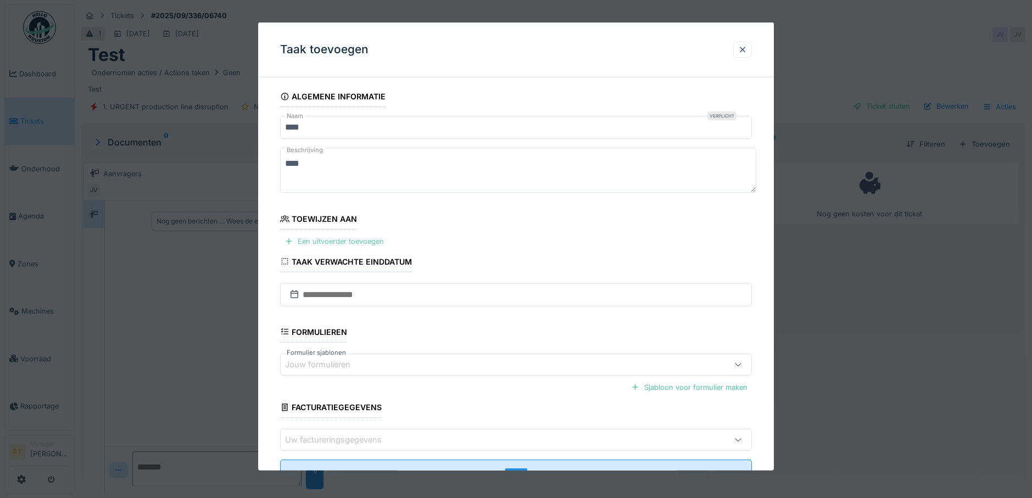
click at [297, 238] on div "Een uitvoerder toevoegen" at bounding box center [334, 241] width 108 height 15
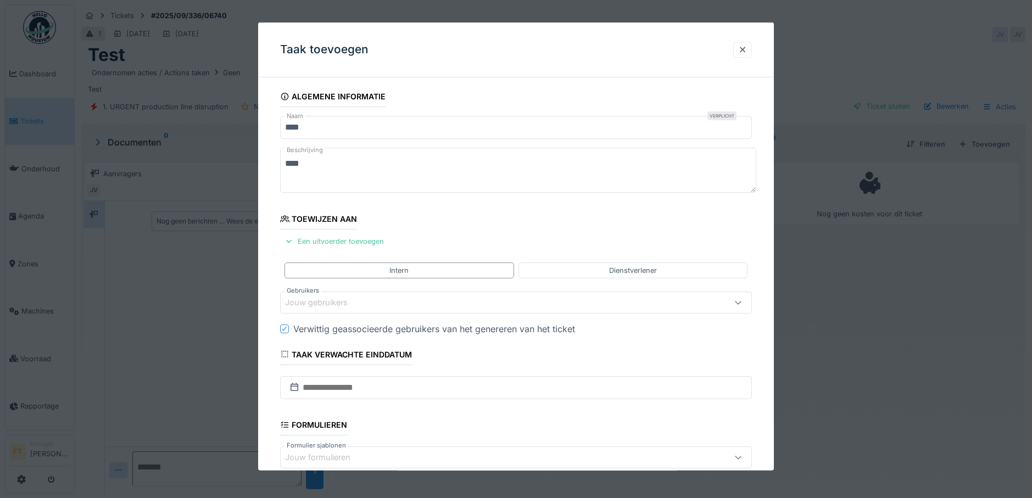
click at [314, 301] on div "Jouw gebruikers" at bounding box center [324, 303] width 78 height 12
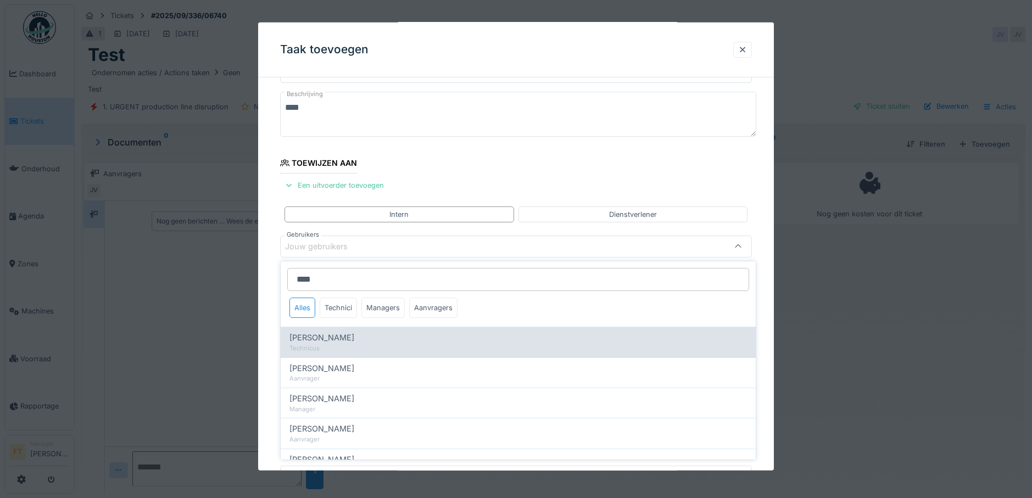
type input "****"
click at [331, 331] on div "[PERSON_NAME] Technicus" at bounding box center [518, 342] width 475 height 30
type input "****"
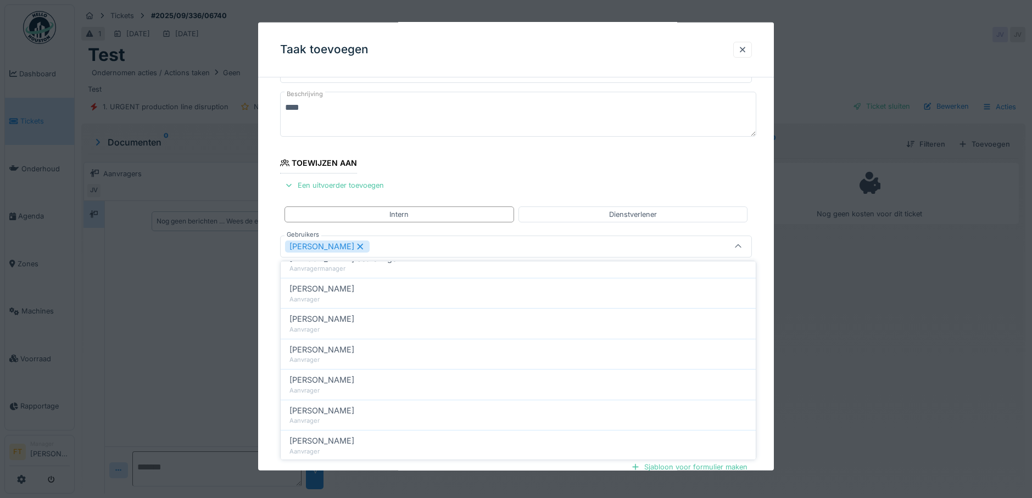
scroll to position [330, 0]
click at [766, 382] on div "Algemene informatie Naam Verplicht **** Beschrijving **** Toewijzen aan Een uit…" at bounding box center [516, 311] width 517 height 563
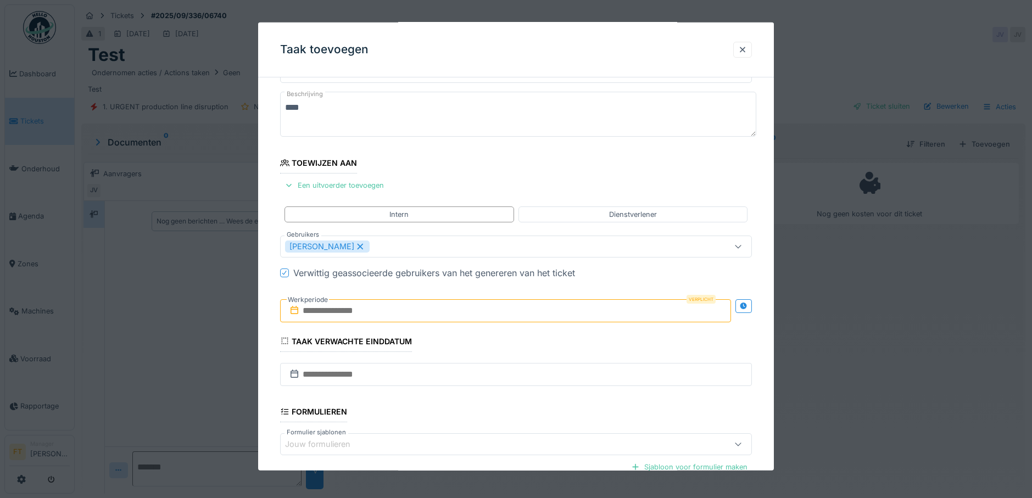
click at [330, 308] on input "text" at bounding box center [506, 310] width 452 height 23
click at [529, 438] on div "26" at bounding box center [525, 437] width 15 height 16
click at [767, 421] on div "**********" at bounding box center [516, 311] width 517 height 563
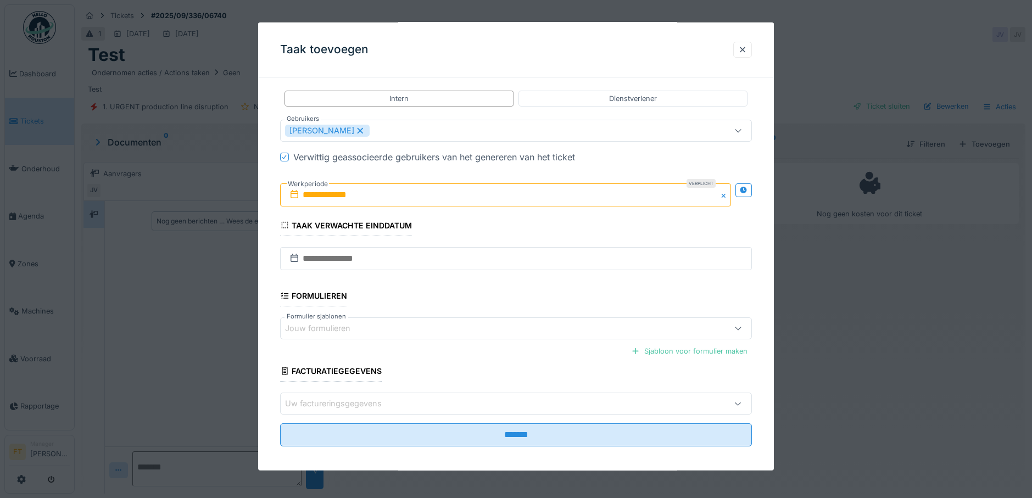
scroll to position [179, 0]
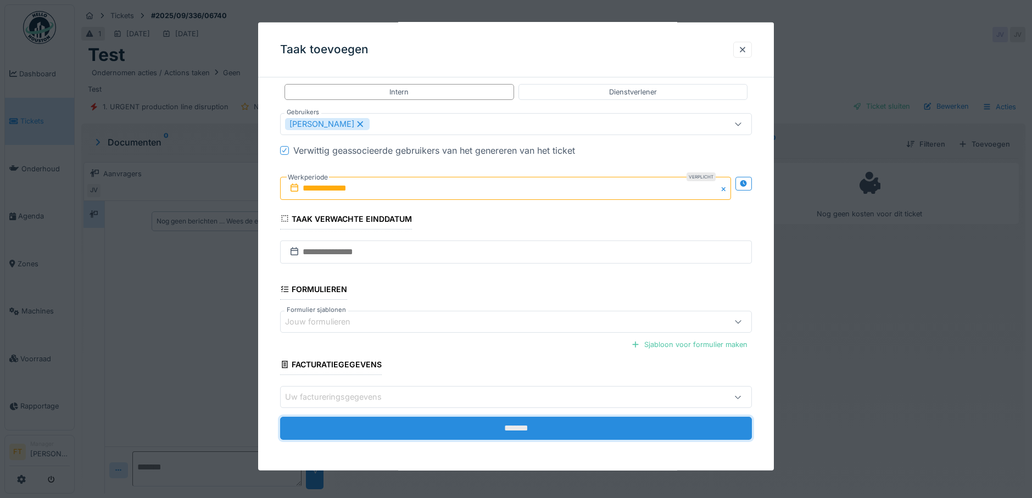
click at [526, 432] on input "*******" at bounding box center [516, 428] width 473 height 23
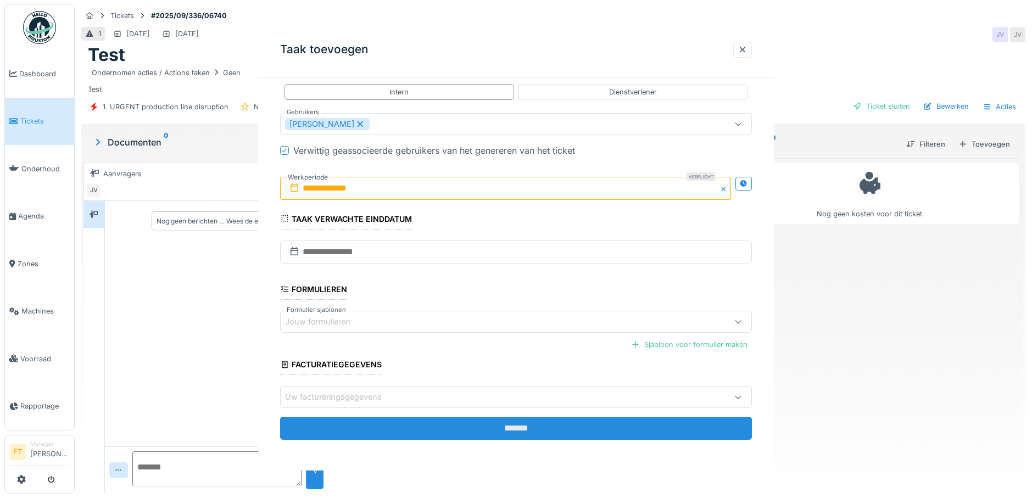
scroll to position [0, 0]
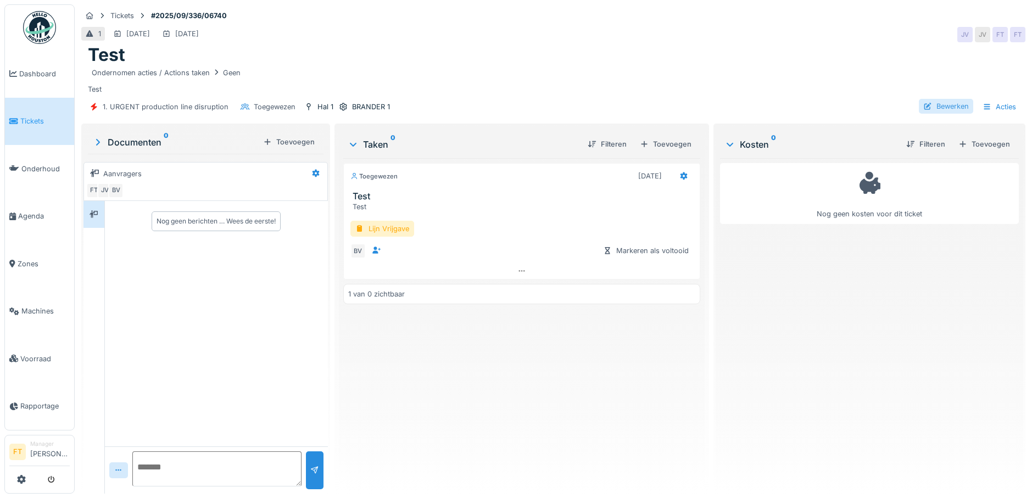
click at [950, 103] on div "Bewerken" at bounding box center [946, 106] width 54 height 15
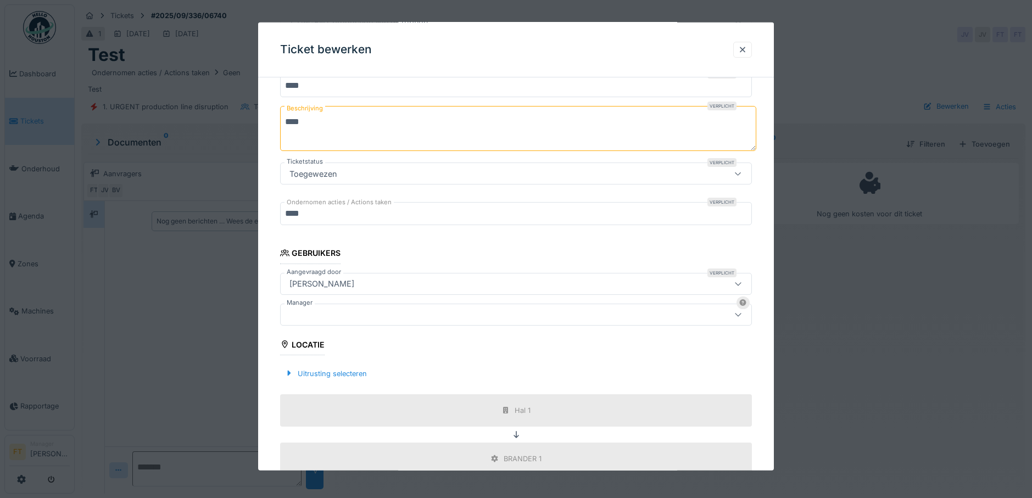
scroll to position [110, 0]
click at [743, 312] on icon at bounding box center [738, 311] width 9 height 7
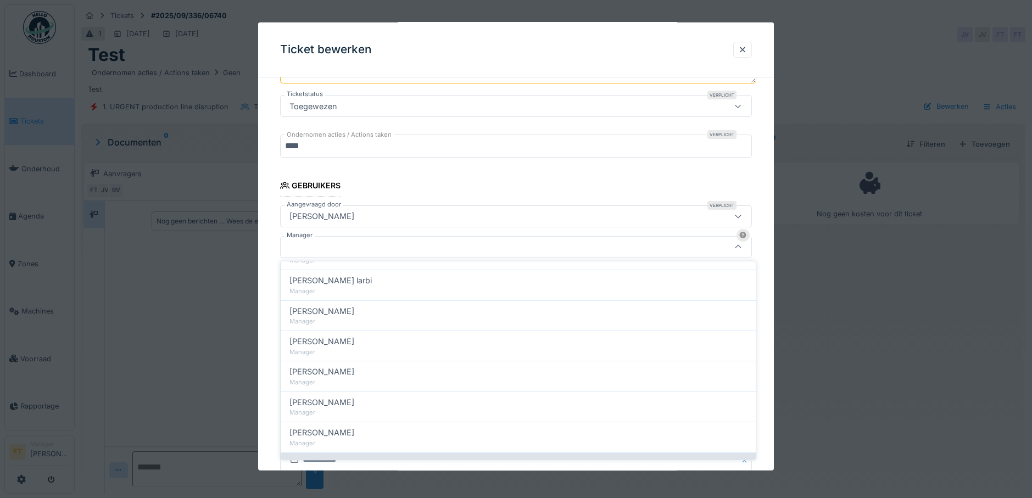
scroll to position [265, 0]
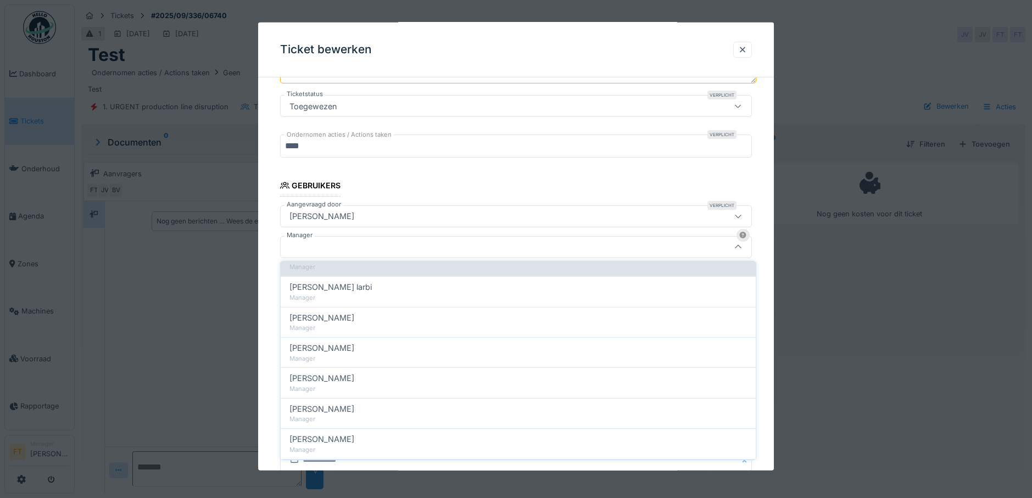
click at [334, 270] on div "Manager" at bounding box center [519, 267] width 458 height 9
type input "****"
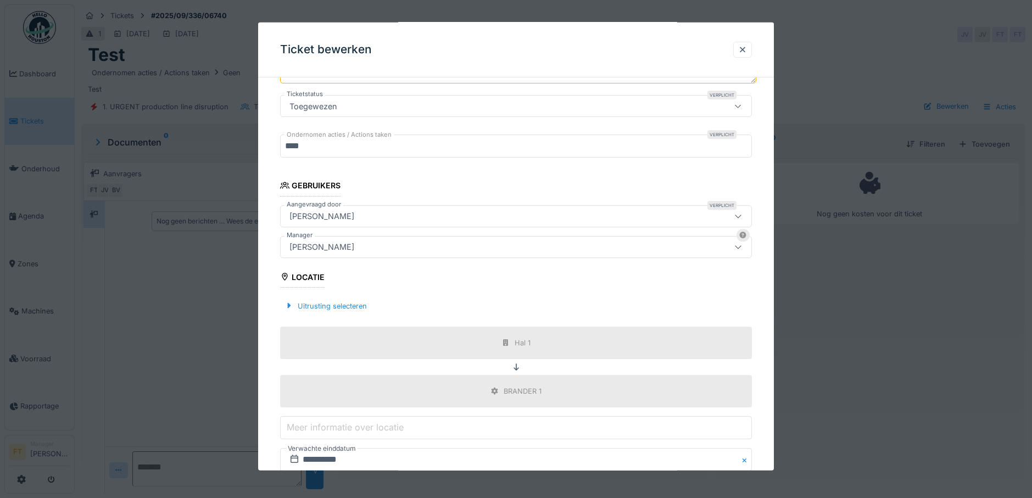
drag, startPoint x: 341, startPoint y: 247, endPoint x: 347, endPoint y: 248, distance: 6.1
click at [342, 247] on div "Gino Esselens" at bounding box center [322, 247] width 74 height 12
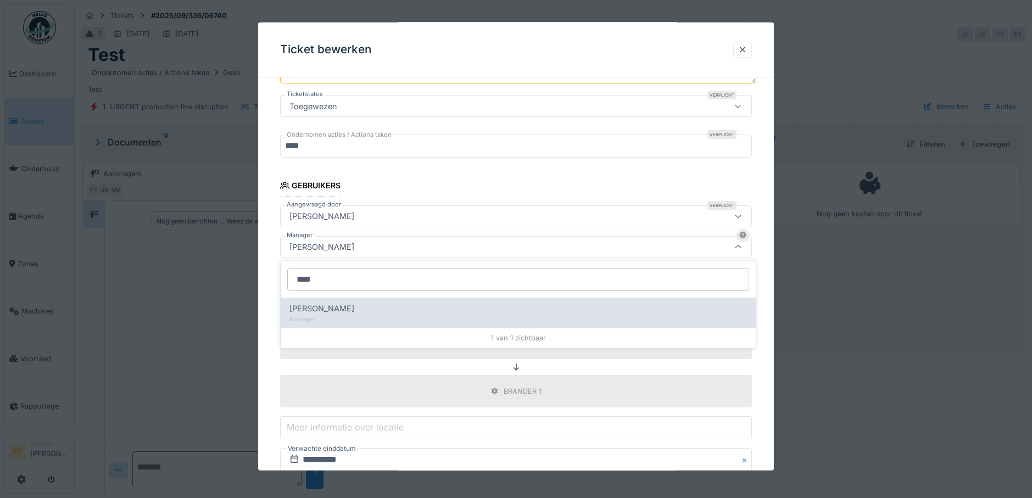
type input "****"
click at [332, 314] on div "[PERSON_NAME]" at bounding box center [519, 309] width 458 height 12
type input "****"
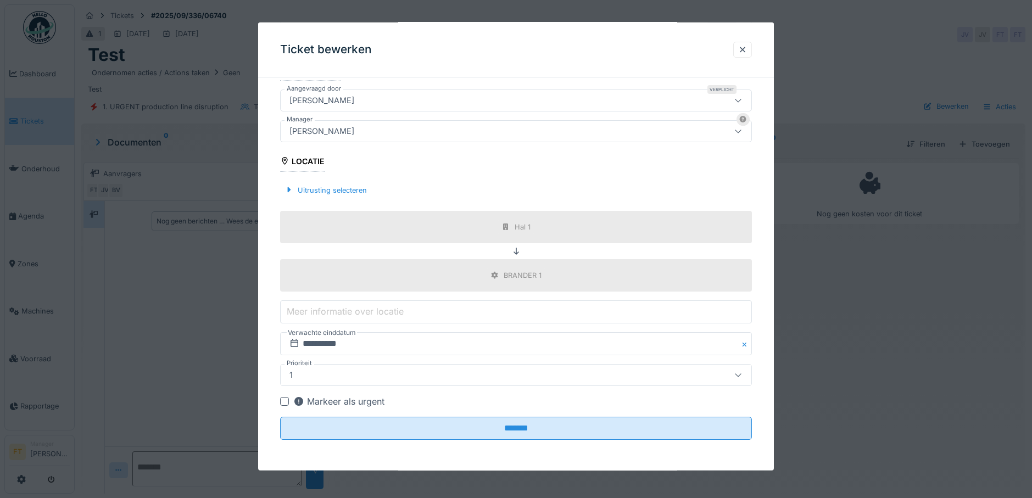
scroll to position [8, 0]
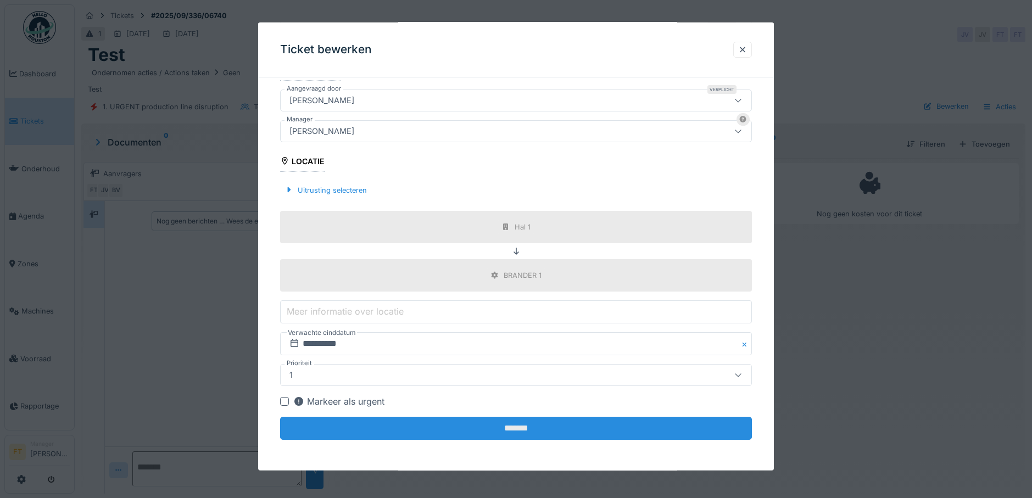
click at [503, 434] on input "*******" at bounding box center [516, 428] width 473 height 23
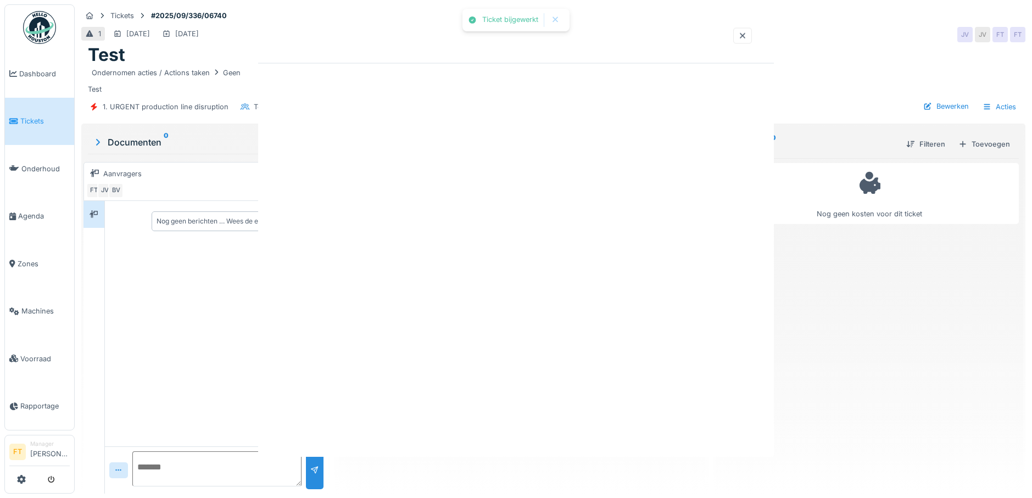
scroll to position [0, 0]
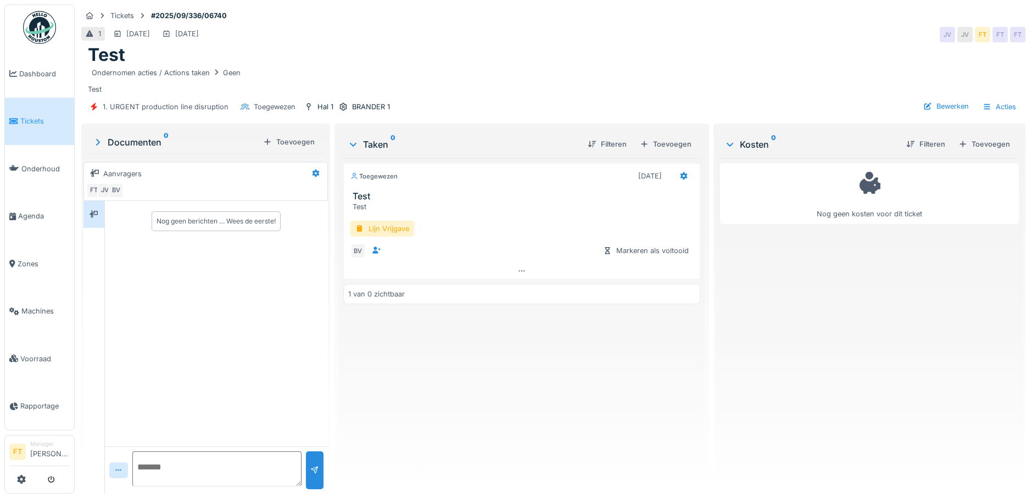
click at [41, 124] on span "Tickets" at bounding box center [44, 121] width 49 height 10
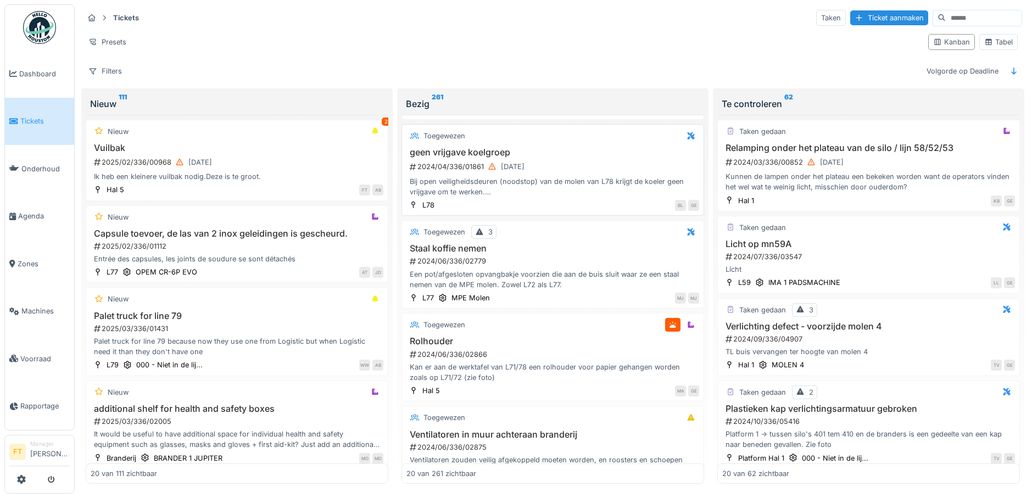
scroll to position [220, 0]
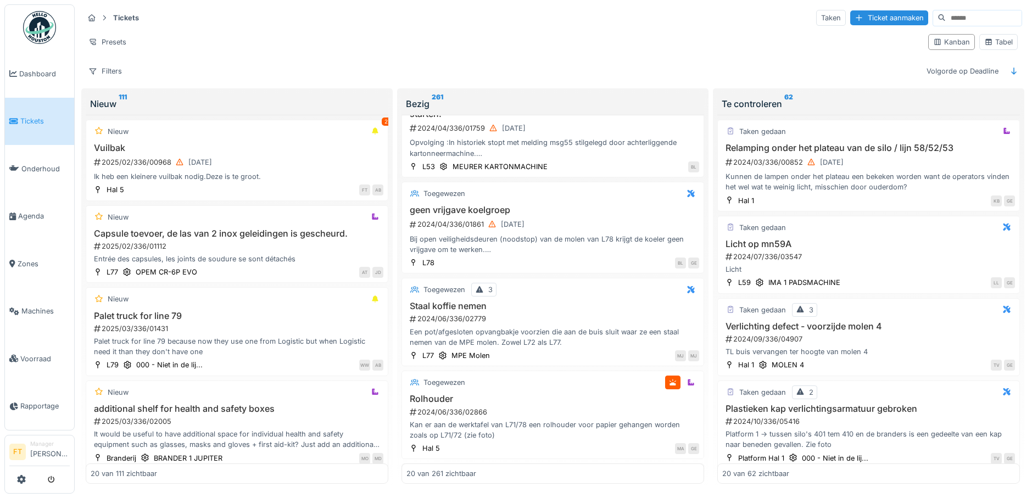
click at [957, 24] on input at bounding box center [984, 17] width 76 height 15
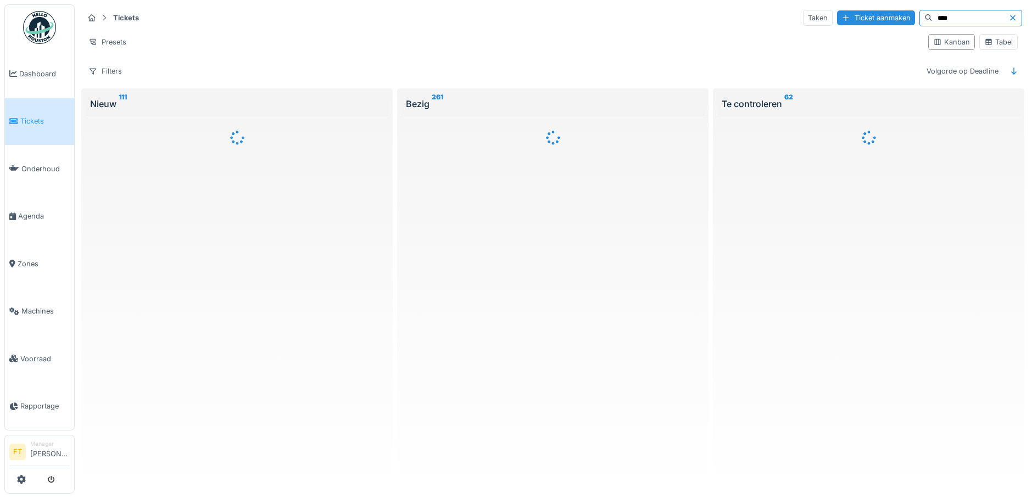
scroll to position [0, 0]
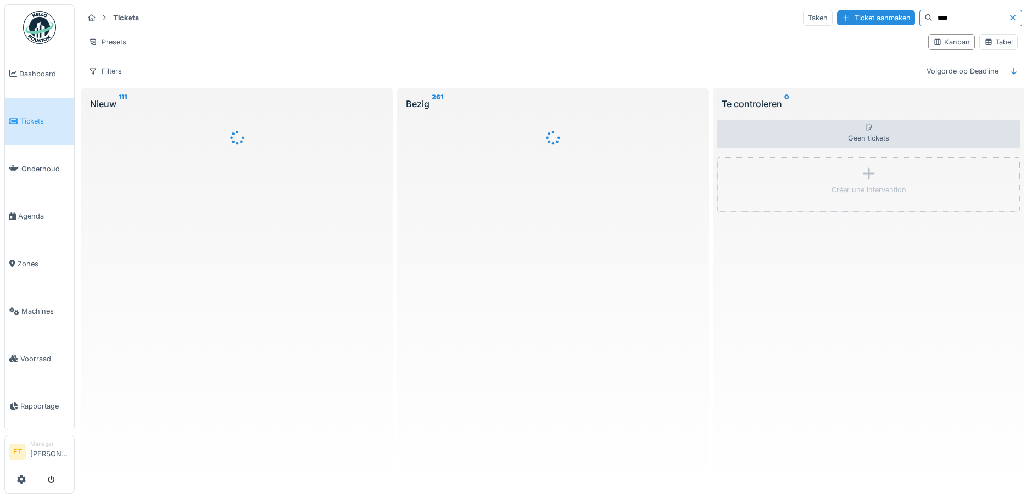
type input "****"
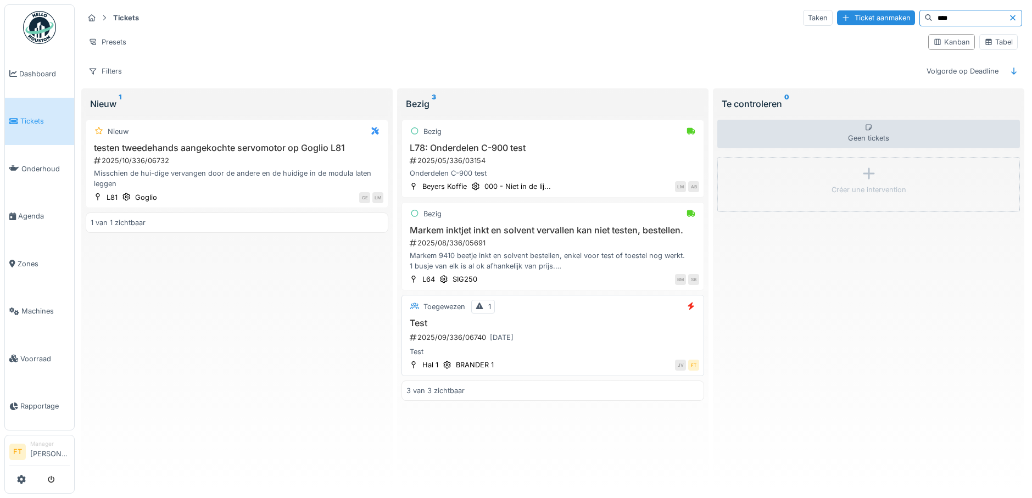
click at [464, 352] on div "Test" at bounding box center [553, 352] width 293 height 10
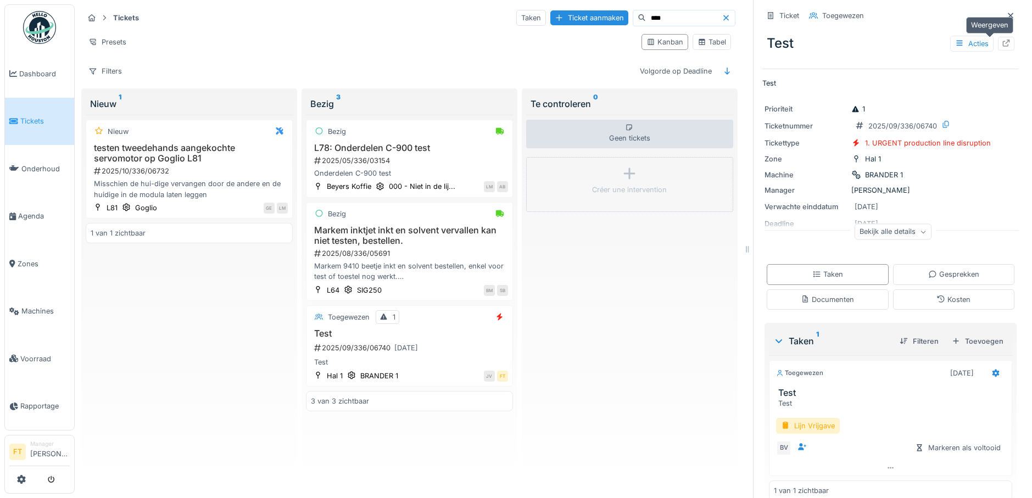
click at [1002, 45] on icon at bounding box center [1006, 43] width 9 height 7
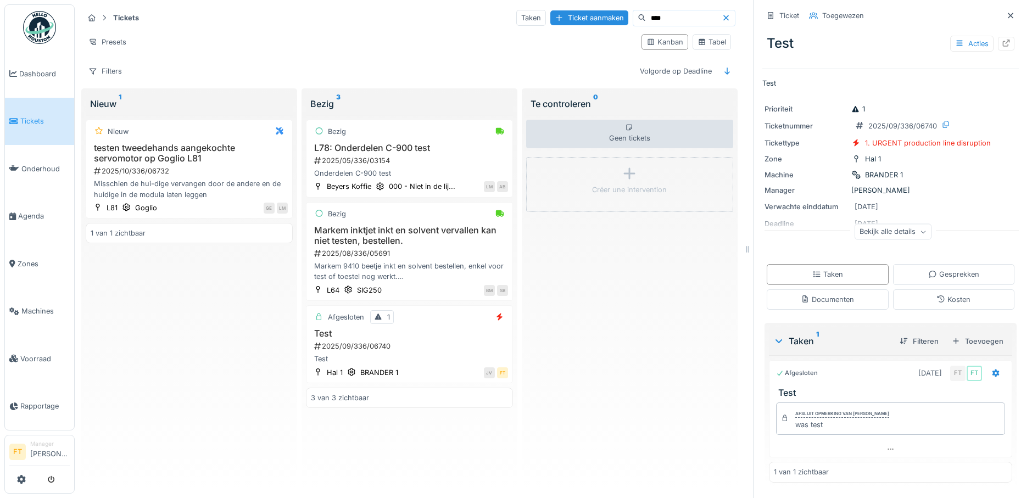
click at [37, 121] on span "Tickets" at bounding box center [44, 121] width 49 height 10
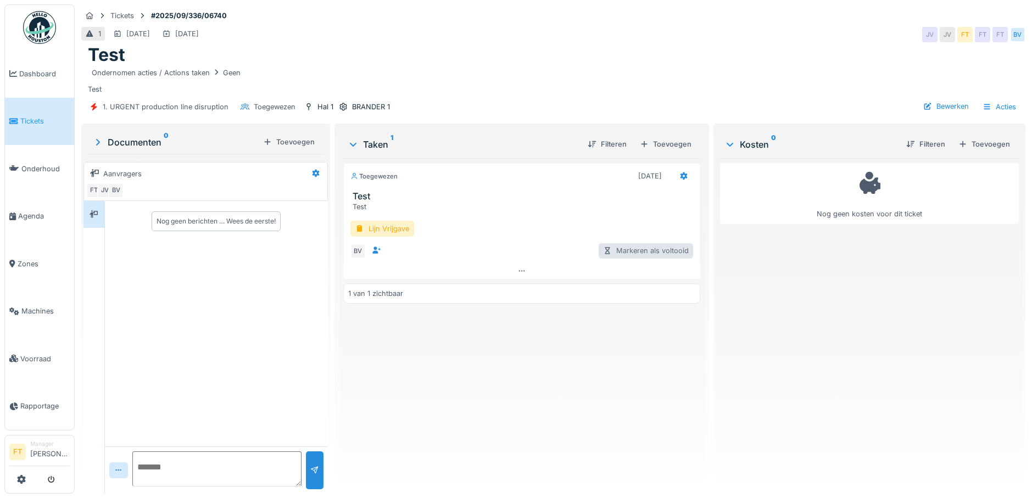
click at [654, 249] on div "Markeren als voltooid" at bounding box center [646, 250] width 95 height 15
click at [383, 228] on div "Lijn Vrijgave" at bounding box center [383, 229] width 64 height 16
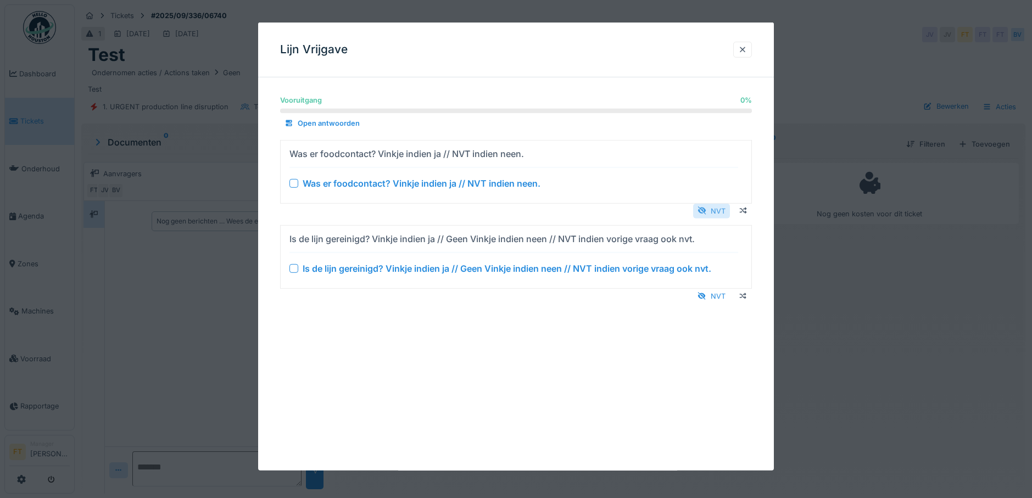
click at [714, 212] on div "NVT" at bounding box center [711, 210] width 37 height 15
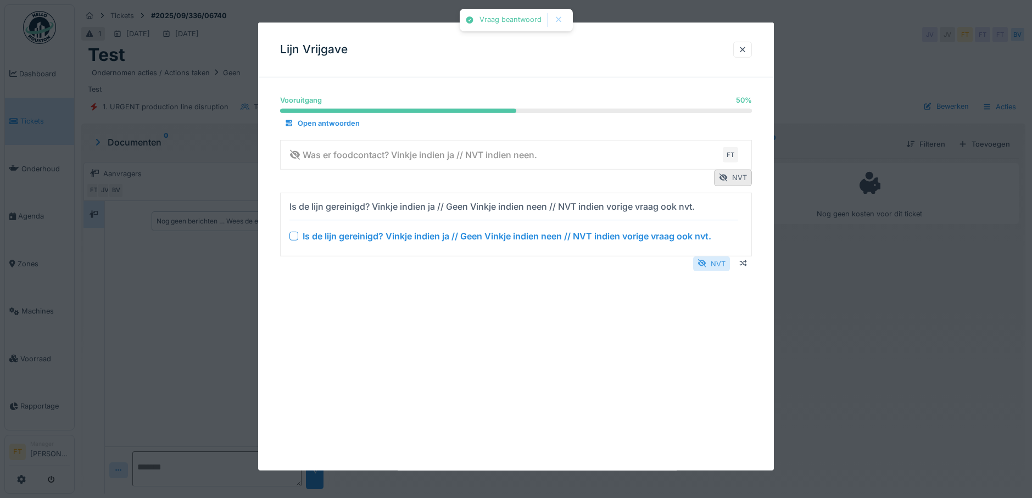
click at [722, 265] on div "NVT" at bounding box center [711, 263] width 37 height 15
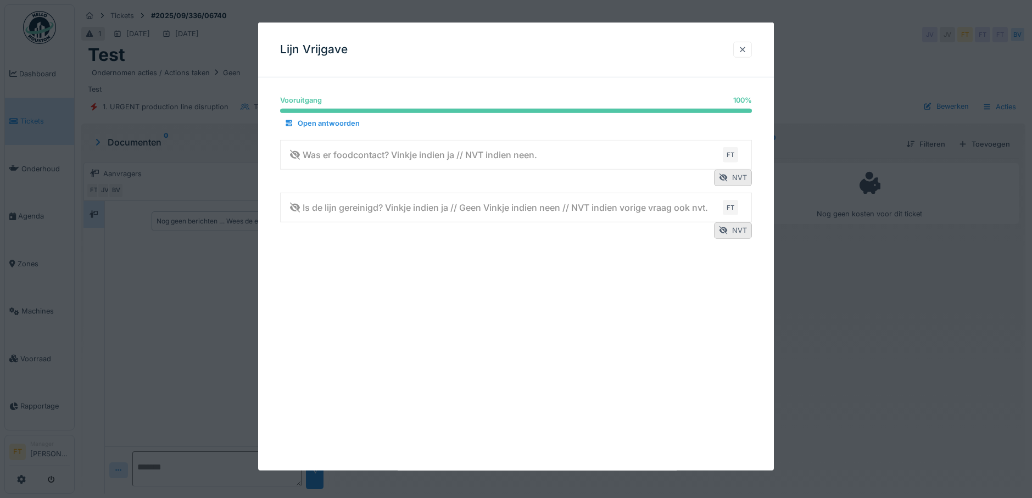
click at [747, 51] on div at bounding box center [743, 50] width 9 height 10
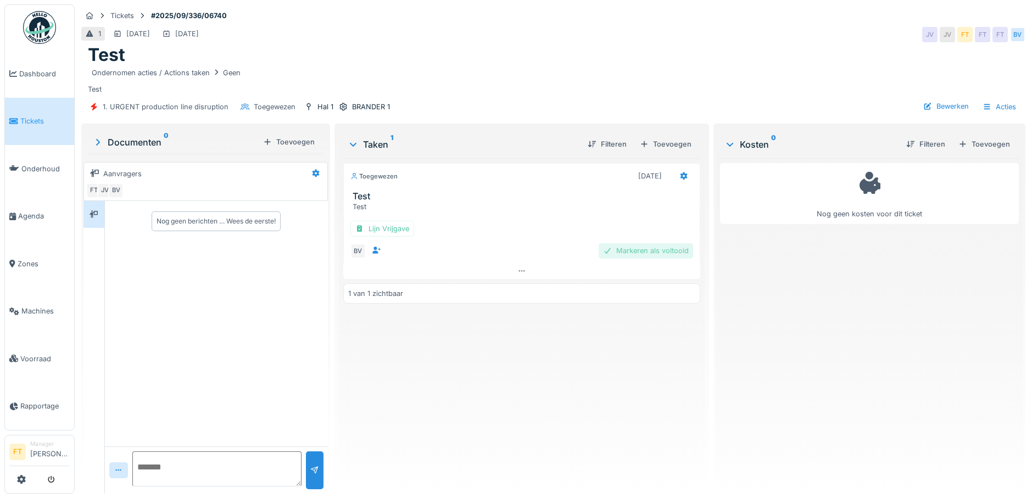
click at [637, 246] on div "Markeren als voltooid" at bounding box center [646, 250] width 95 height 15
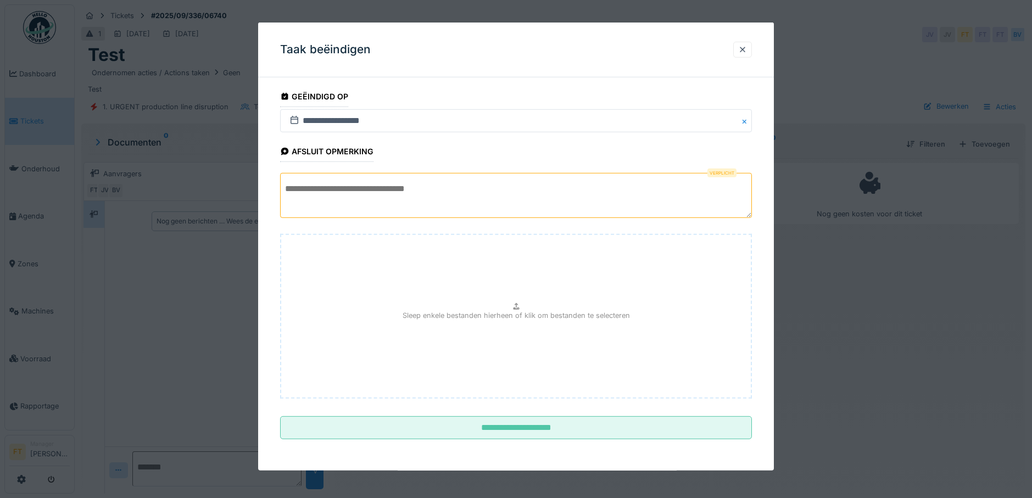
click at [384, 203] on textarea at bounding box center [516, 195] width 473 height 45
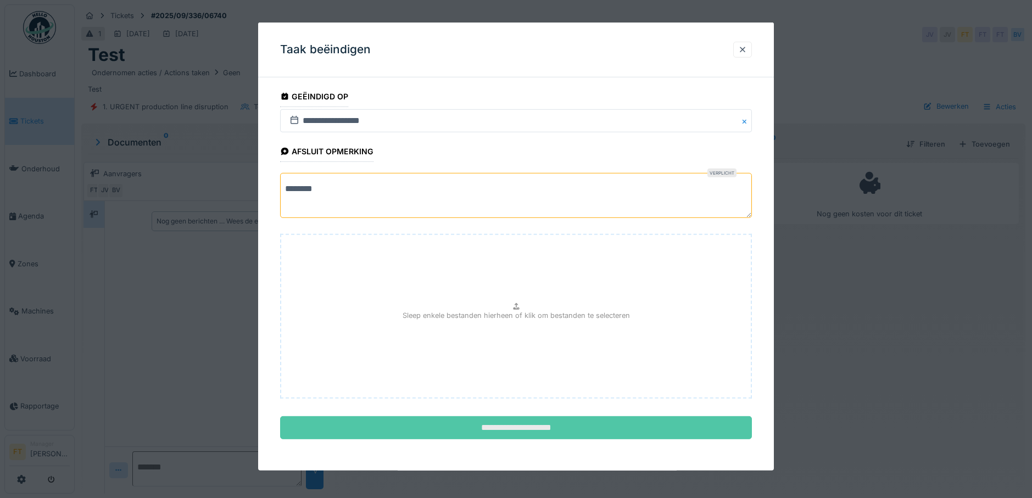
type textarea "********"
click at [559, 429] on input "**********" at bounding box center [516, 428] width 473 height 23
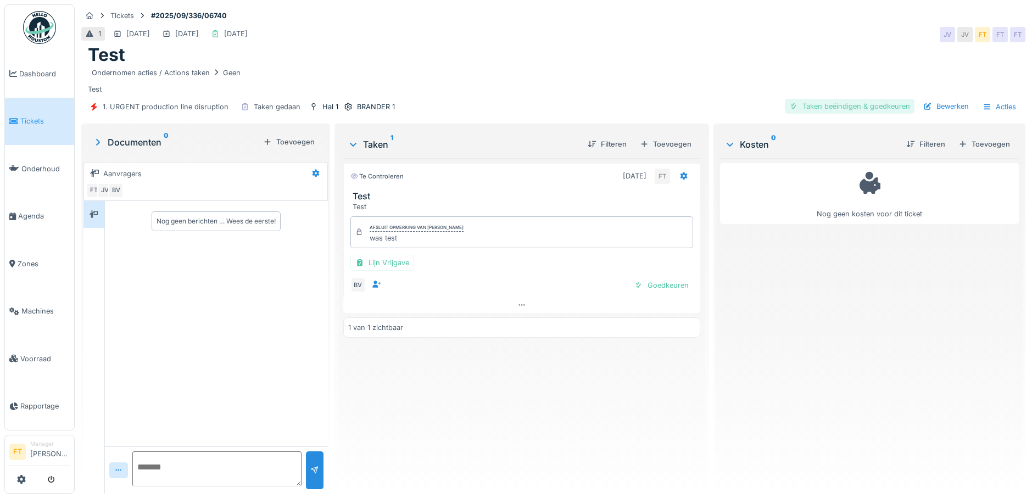
click at [857, 104] on div "Taken beëindigen & goedkeuren" at bounding box center [850, 106] width 130 height 15
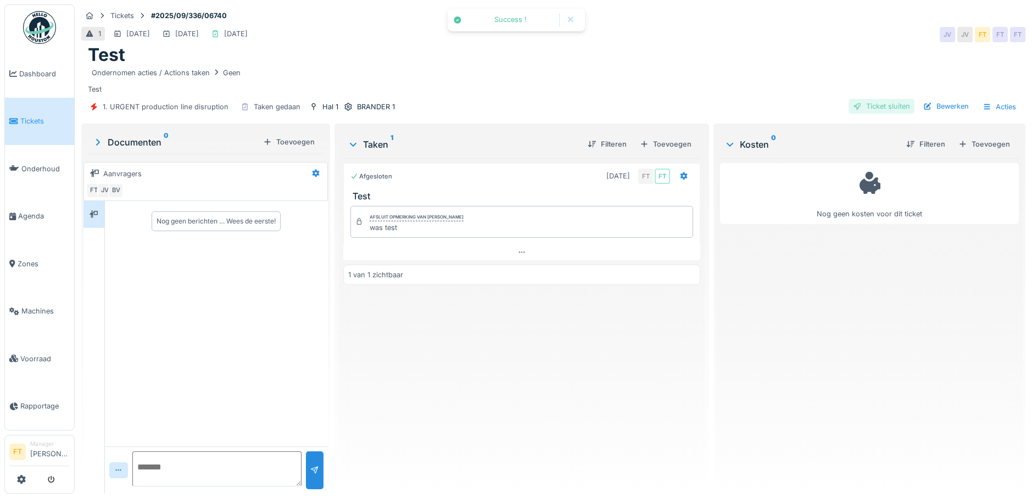
click at [865, 106] on div "Ticket sluiten" at bounding box center [882, 106] width 66 height 15
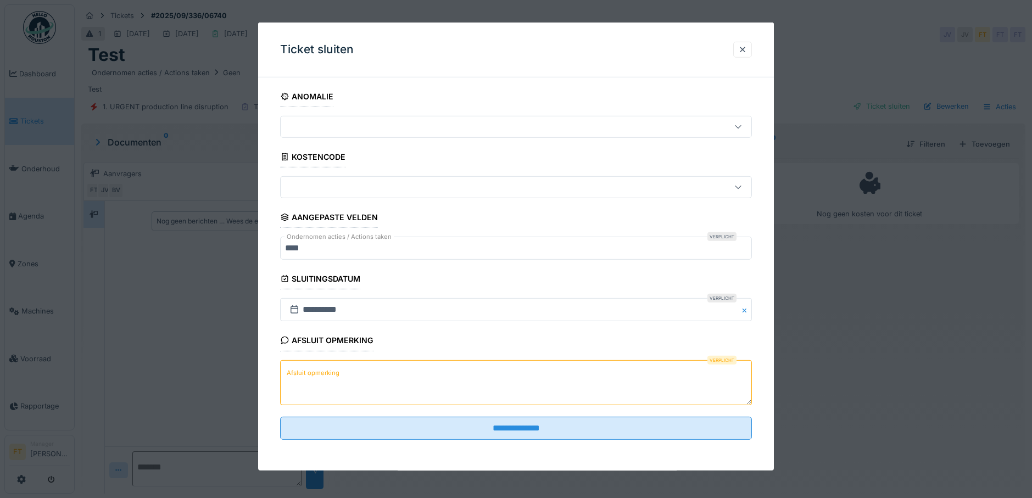
click at [326, 374] on label "Afsluit opmerking" at bounding box center [313, 374] width 57 height 14
click at [326, 374] on textarea "Afsluit opmerking" at bounding box center [516, 382] width 473 height 45
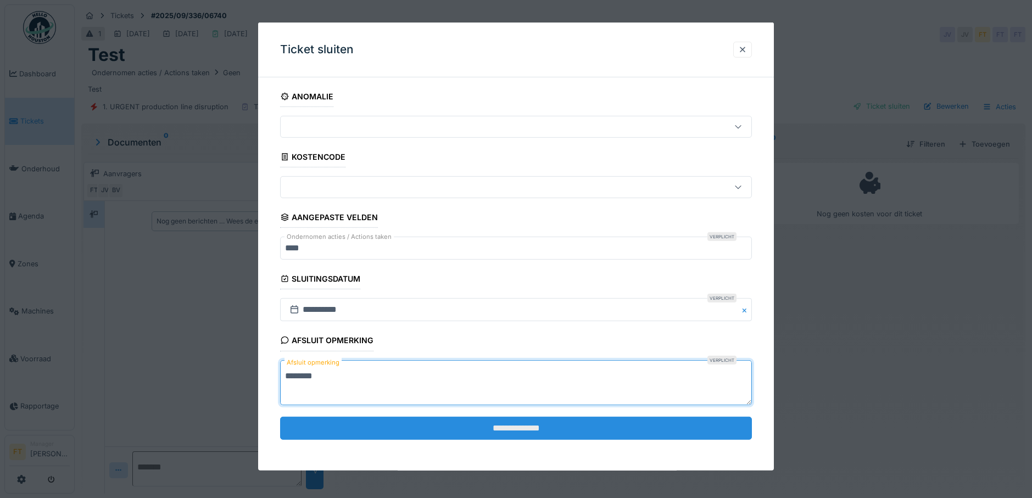
type textarea "********"
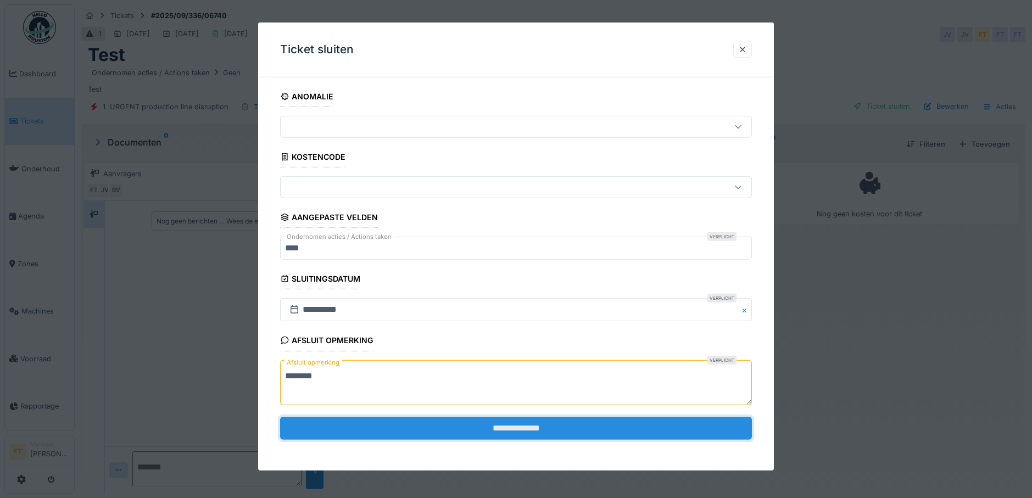
click at [528, 436] on input "**********" at bounding box center [516, 428] width 473 height 23
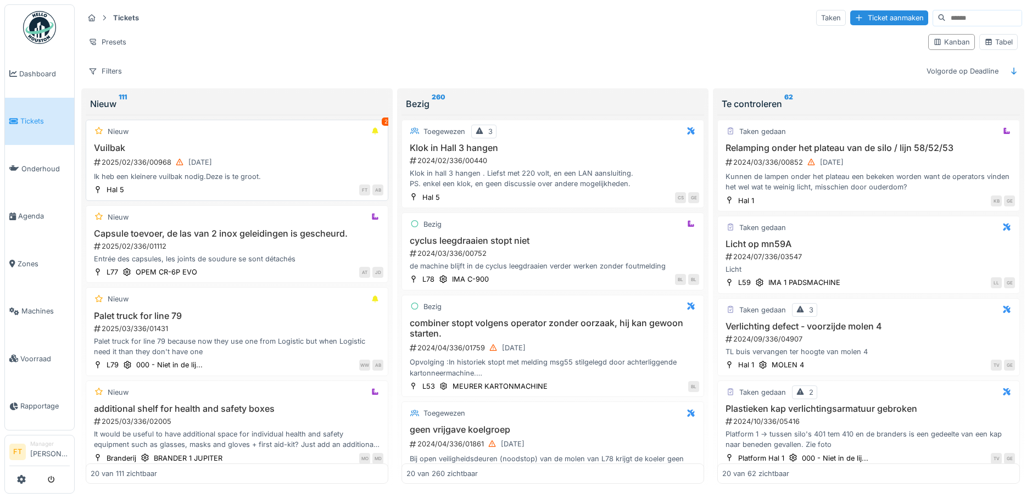
click at [224, 175] on div "Ik heb een kleinere vuilbak nodig.Deze is te groot." at bounding box center [237, 176] width 293 height 10
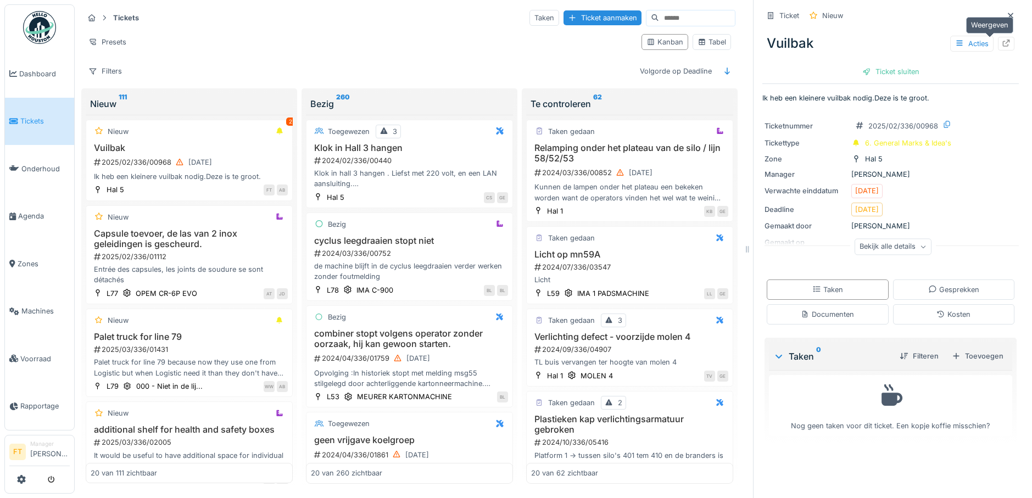
click at [1002, 48] on div at bounding box center [1006, 43] width 9 height 10
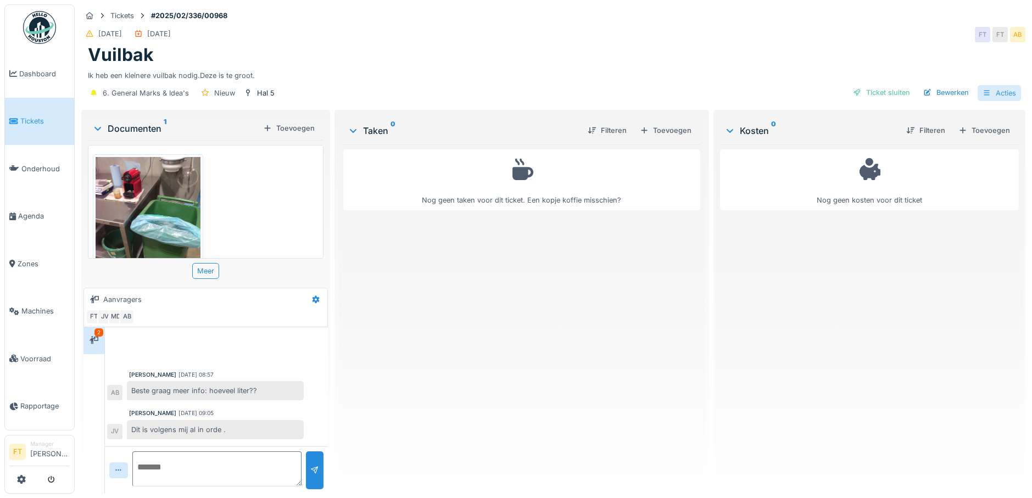
click at [995, 97] on div "Acties" at bounding box center [999, 93] width 43 height 16
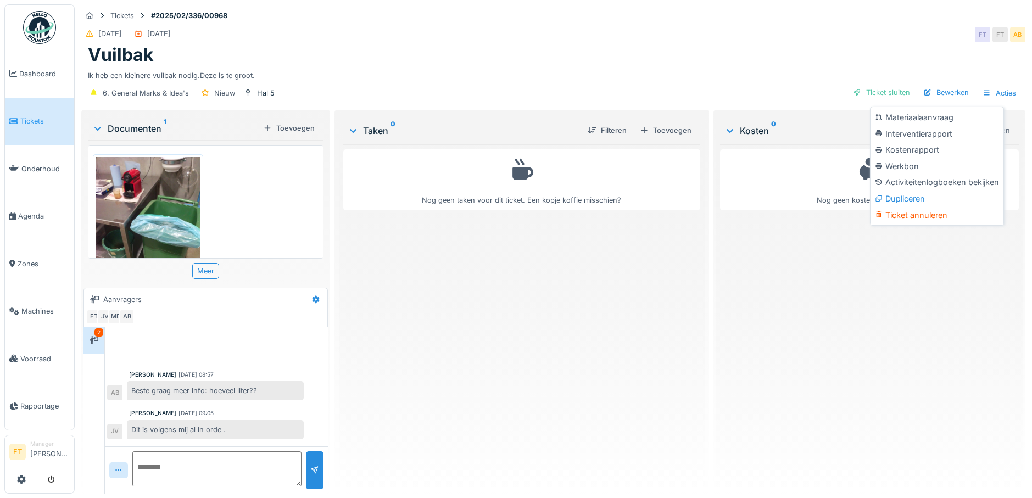
click at [631, 45] on div "Vuilbak" at bounding box center [553, 55] width 931 height 21
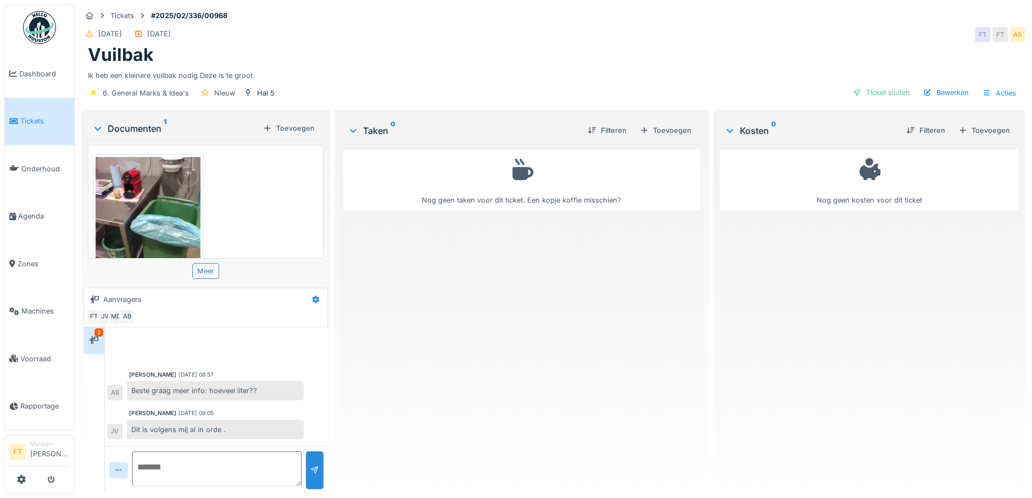
click at [41, 113] on link "Tickets" at bounding box center [39, 122] width 69 height 48
